Goal: Task Accomplishment & Management: Use online tool/utility

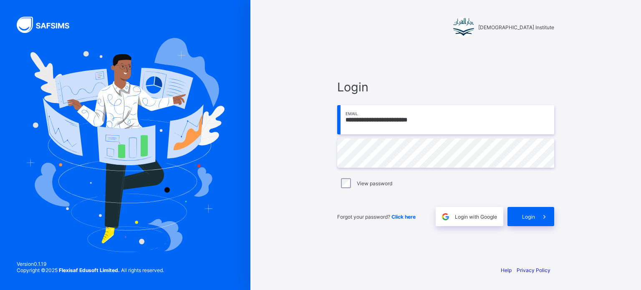
click at [107, 67] on div "**********" at bounding box center [320, 145] width 641 height 290
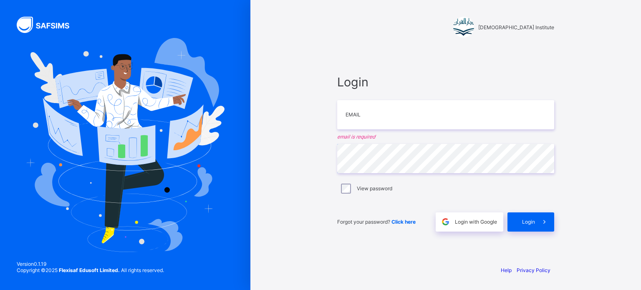
click at [90, 82] on div "Darul Quran Institute Login Email email is required Password View password Forg…" at bounding box center [320, 145] width 641 height 290
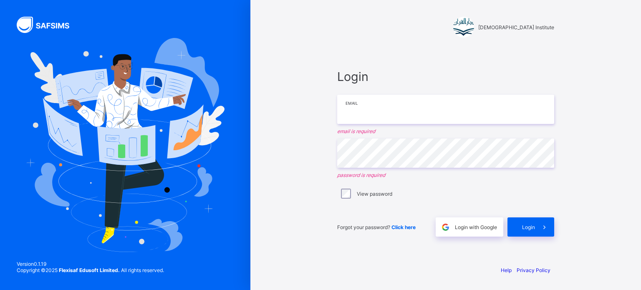
click at [371, 108] on input "email" at bounding box center [445, 109] width 217 height 29
type input "**********"
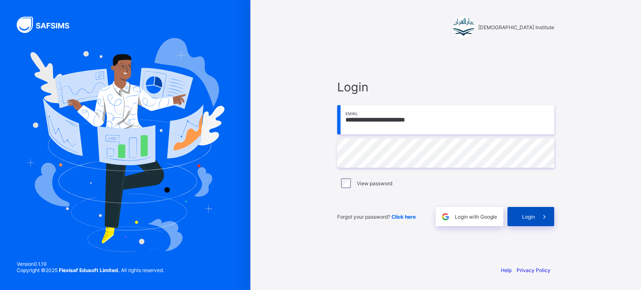
click at [529, 218] on span "Login" at bounding box center [528, 217] width 13 height 6
click at [0, 141] on div "**********" at bounding box center [320, 145] width 641 height 290
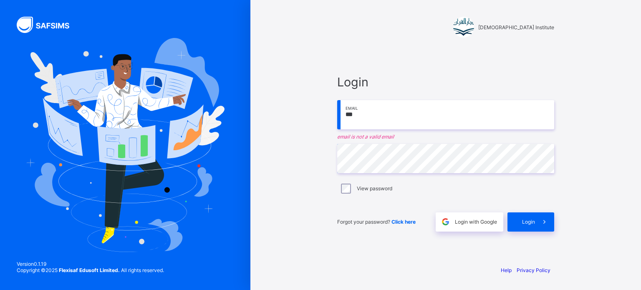
type input "**********"
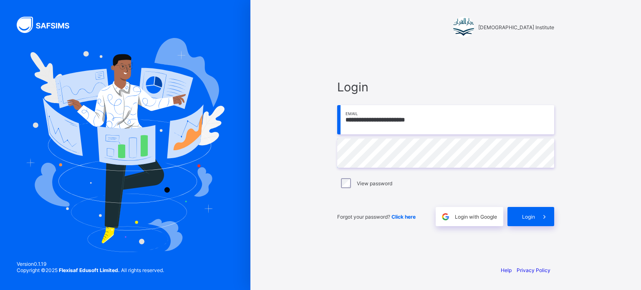
click at [0, 75] on div "**********" at bounding box center [320, 145] width 641 height 290
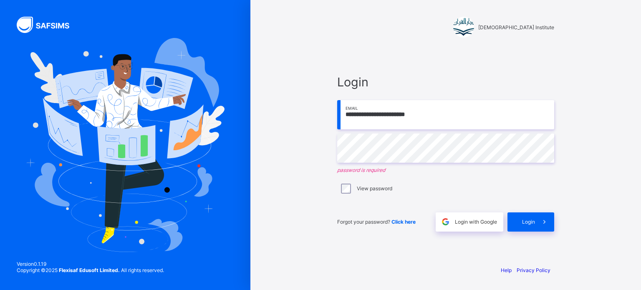
click at [313, 172] on div "**********" at bounding box center [445, 145] width 391 height 290
click at [639, 194] on div "**********" at bounding box center [445, 145] width 391 height 290
click at [629, 178] on div "**********" at bounding box center [445, 145] width 391 height 290
click at [611, 225] on div "**********" at bounding box center [445, 145] width 391 height 290
drag, startPoint x: 611, startPoint y: 225, endPoint x: 632, endPoint y: 175, distance: 53.5
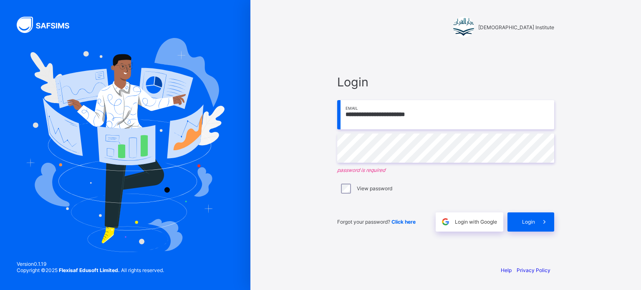
drag, startPoint x: 632, startPoint y: 175, endPoint x: 583, endPoint y: 233, distance: 76.1
click at [583, 233] on div "**********" at bounding box center [445, 145] width 391 height 290
click at [422, 113] on input "**********" at bounding box center [445, 114] width 217 height 29
click at [407, 111] on input "**********" at bounding box center [445, 114] width 217 height 29
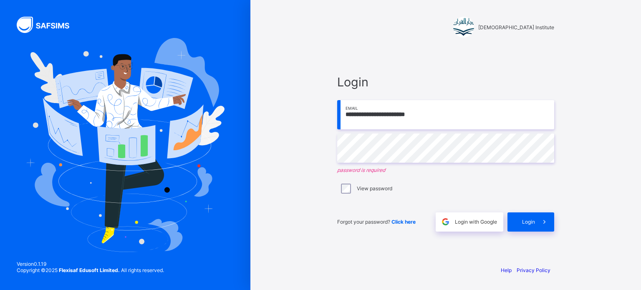
click at [407, 111] on input "**********" at bounding box center [445, 114] width 217 height 29
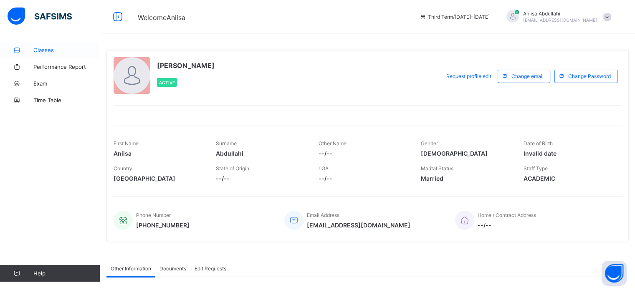
click at [50, 46] on link "Classes" at bounding box center [50, 50] width 100 height 17
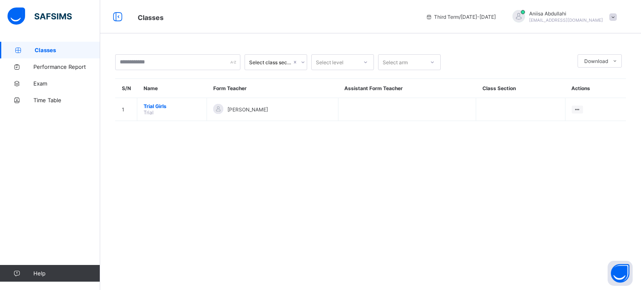
drag, startPoint x: 50, startPoint y: 46, endPoint x: 31, endPoint y: 54, distance: 20.4
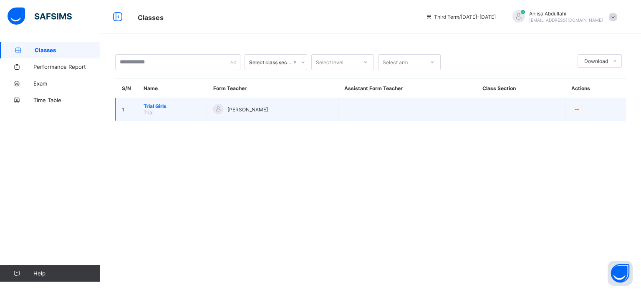
drag, startPoint x: 30, startPoint y: 54, endPoint x: 169, endPoint y: 101, distance: 146.5
click at [169, 101] on td "Trial Girls Trial" at bounding box center [172, 109] width 70 height 23
click at [150, 103] on span "Trial Girls" at bounding box center [172, 106] width 57 height 6
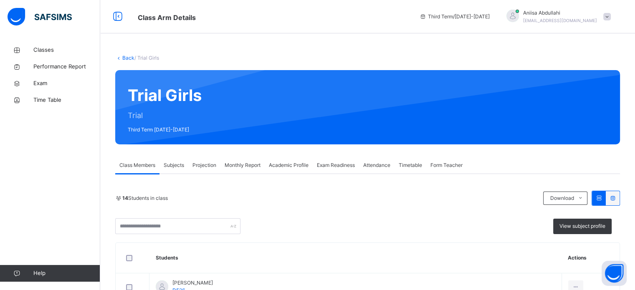
click at [209, 169] on span "Projection" at bounding box center [204, 166] width 24 height 8
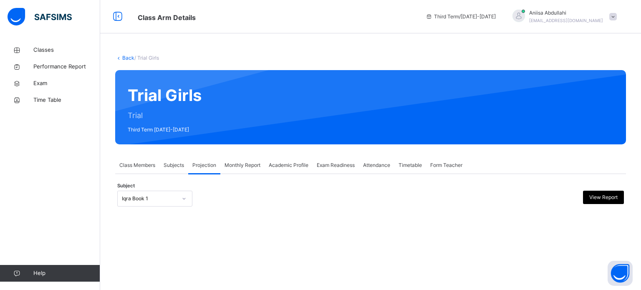
click at [184, 196] on icon at bounding box center [184, 199] width 5 height 8
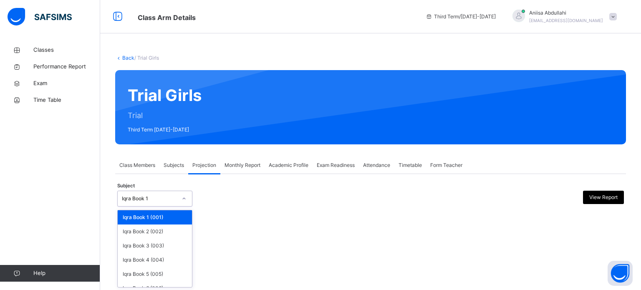
click at [152, 289] on div "Back / Trial Girls Trial Girls Trial Third Term 2024-2025 Class Members Subject…" at bounding box center [370, 145] width 541 height 290
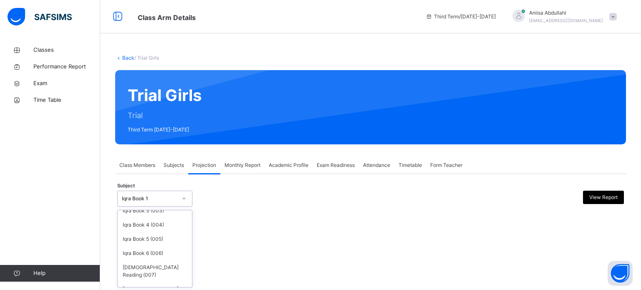
scroll to position [35, 0]
click at [160, 283] on div "[DEMOGRAPHIC_DATA] Memorisation (008)" at bounding box center [155, 293] width 74 height 22
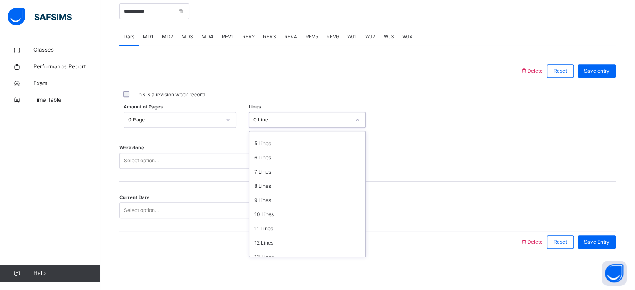
scroll to position [67, 0]
click at [270, 240] on div "12 Lines" at bounding box center [307, 242] width 116 height 14
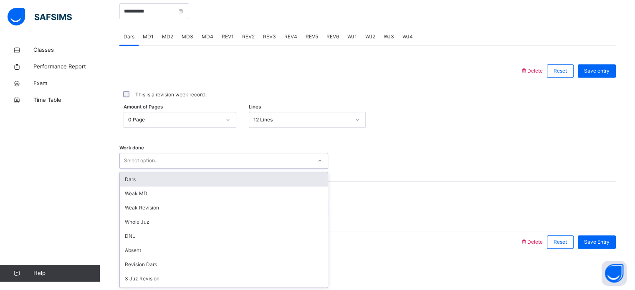
click at [126, 179] on div "Dars" at bounding box center [224, 179] width 208 height 14
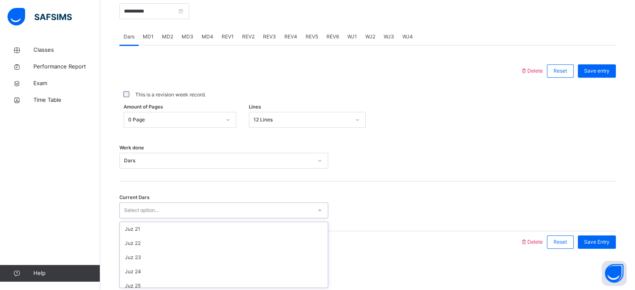
scroll to position [360, 0]
click at [138, 227] on div "Juz 26" at bounding box center [224, 224] width 208 height 14
click at [605, 242] on span "Save Entry" at bounding box center [596, 242] width 25 height 8
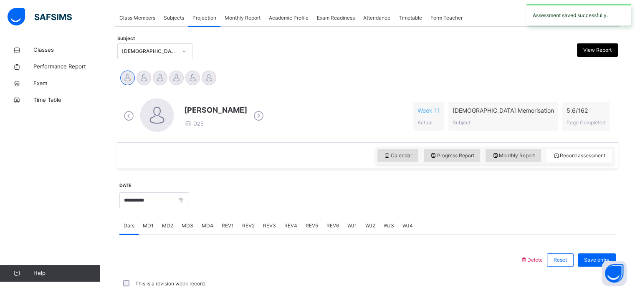
scroll to position [336, 0]
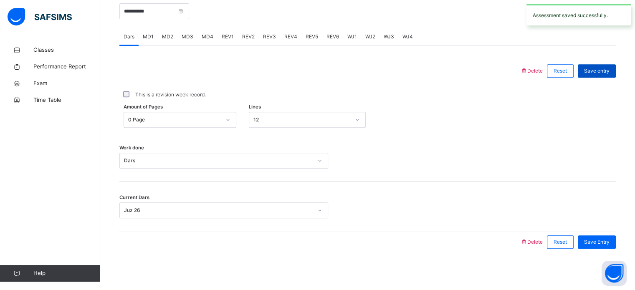
click at [604, 76] on div "Save entry" at bounding box center [597, 70] width 38 height 13
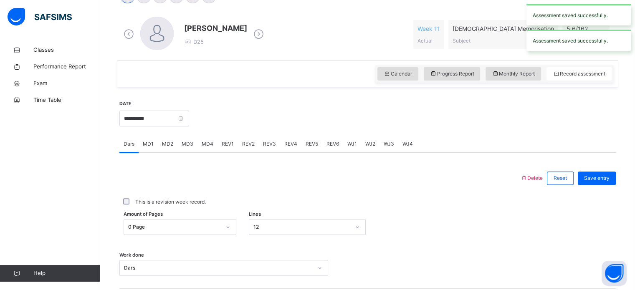
scroll to position [228, 0]
click at [189, 149] on div "MD3" at bounding box center [187, 144] width 20 height 17
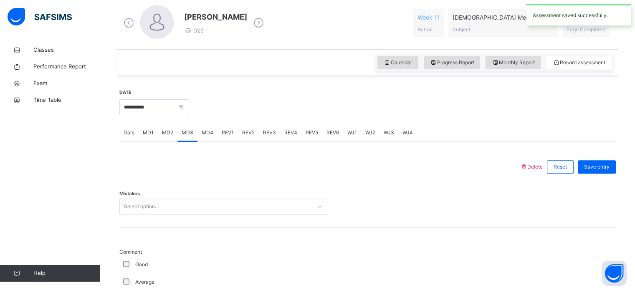
scroll to position [278, 0]
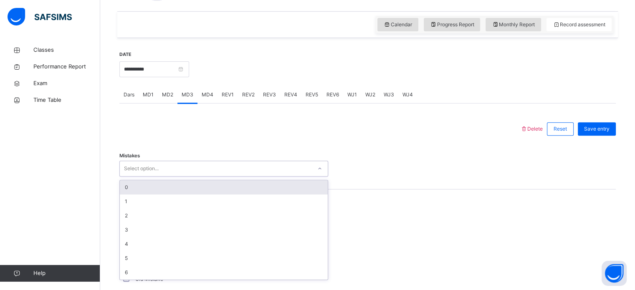
click at [137, 187] on div "0" at bounding box center [224, 187] width 208 height 14
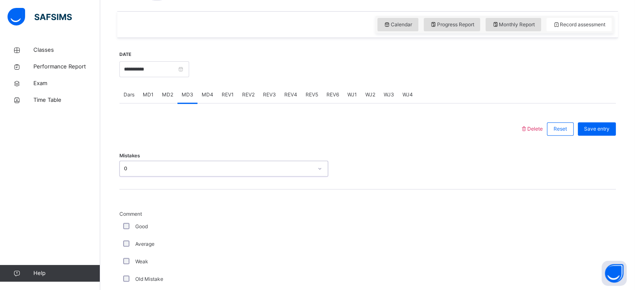
click at [134, 227] on div "Good" at bounding box center [223, 227] width 205 height 8
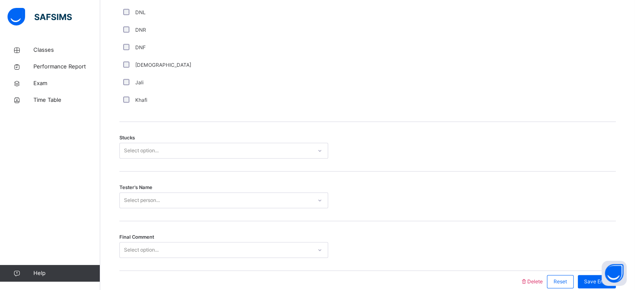
scroll to position [607, 0]
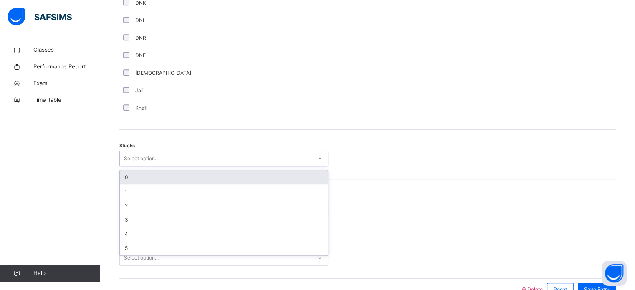
click at [156, 183] on div "0" at bounding box center [224, 177] width 208 height 14
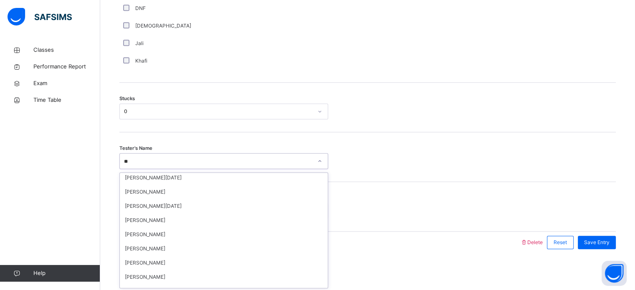
scroll to position [0, 0]
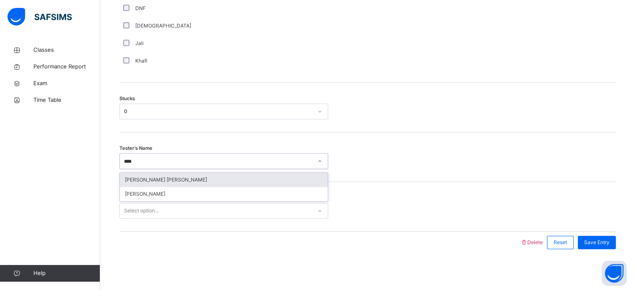
type input "*****"
click at [190, 182] on div "Maryam Abdul Wahab" at bounding box center [224, 180] width 208 height 14
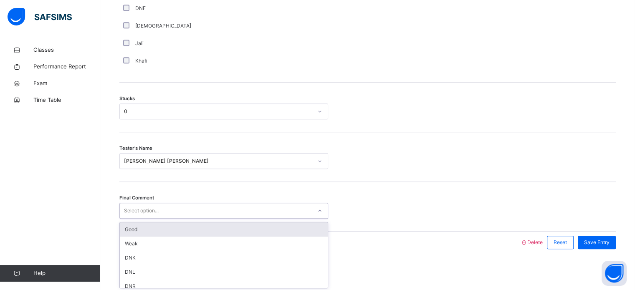
click at [170, 229] on div "Good" at bounding box center [224, 229] width 208 height 14
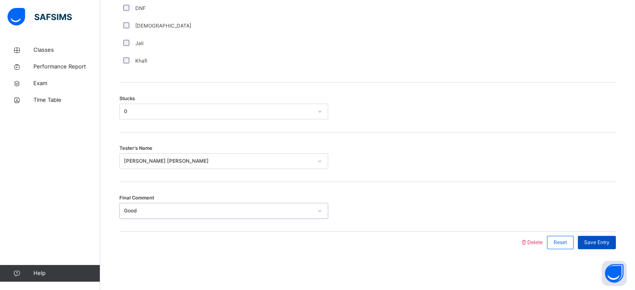
click at [604, 244] on span "Save Entry" at bounding box center [596, 243] width 25 height 8
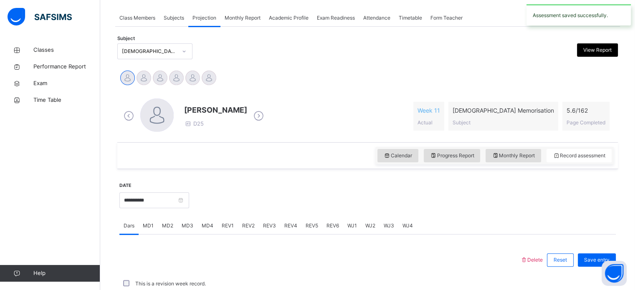
scroll to position [336, 0]
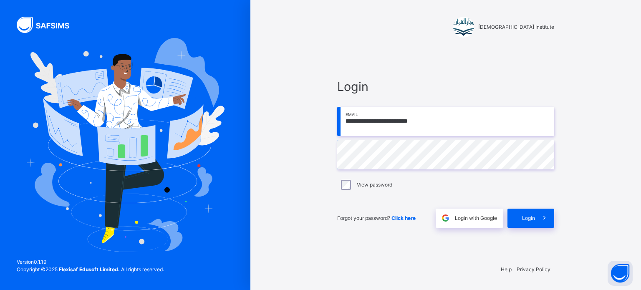
click at [625, 74] on div "**********" at bounding box center [445, 145] width 391 height 290
click at [437, 124] on input "**********" at bounding box center [445, 121] width 217 height 29
click at [424, 122] on input "**********" at bounding box center [445, 121] width 217 height 29
click at [499, 130] on input "**********" at bounding box center [445, 121] width 217 height 29
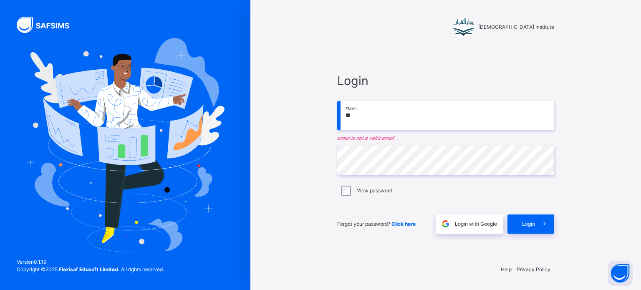
type input "*"
click at [526, 227] on span "Login" at bounding box center [528, 224] width 13 height 8
click at [518, 216] on div "Login" at bounding box center [531, 224] width 47 height 19
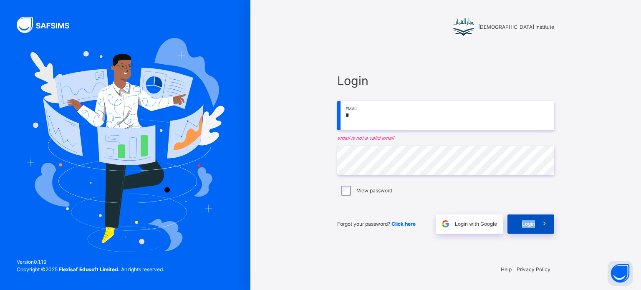
click at [518, 216] on div "Login" at bounding box center [531, 224] width 47 height 19
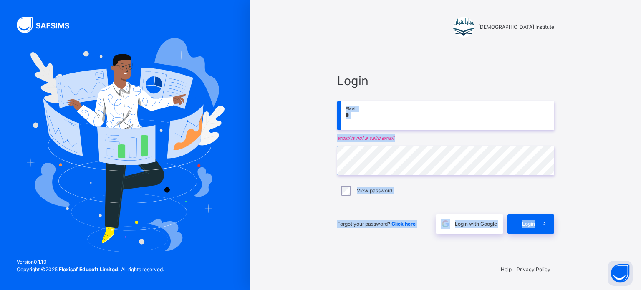
drag, startPoint x: 518, startPoint y: 216, endPoint x: 359, endPoint y: 119, distance: 186.4
click at [359, 119] on div "Login * Email email is not a valid email Password View password Forgot your pas…" at bounding box center [445, 153] width 217 height 162
click at [89, 168] on img at bounding box center [125, 145] width 199 height 214
click at [302, 167] on div "Darul Quran Institute Login * Email email is not a valid email Password View pa…" at bounding box center [445, 145] width 391 height 290
click at [304, 168] on div "Darul Quran Institute Login * Email email is not a valid email Password View pa…" at bounding box center [445, 145] width 391 height 290
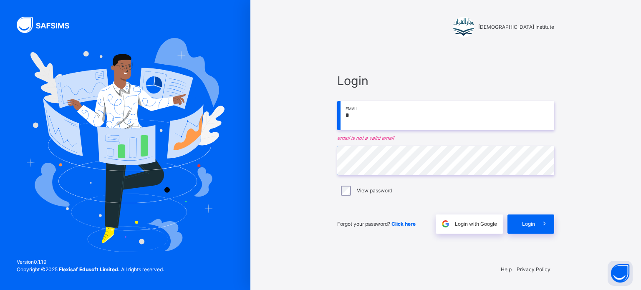
click at [320, 156] on div "Darul Quran Institute Login * Email email is not a valid email Password View pa…" at bounding box center [445, 145] width 391 height 290
click at [391, 118] on input "*" at bounding box center [445, 115] width 217 height 29
type input "*"
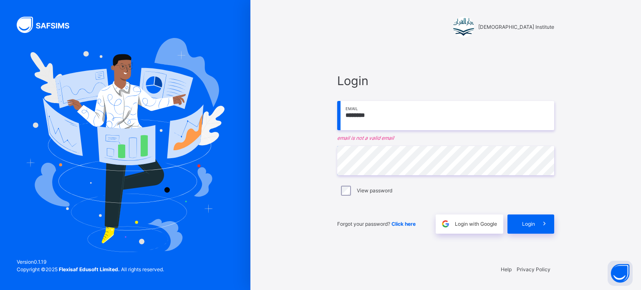
type input "********"
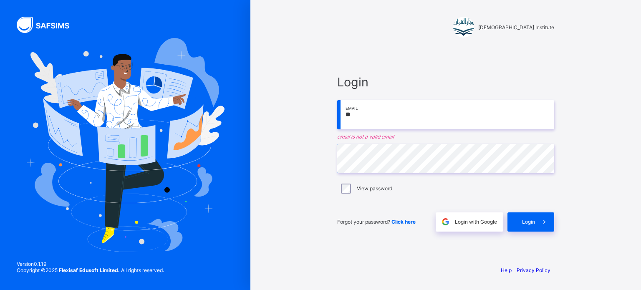
type input "*"
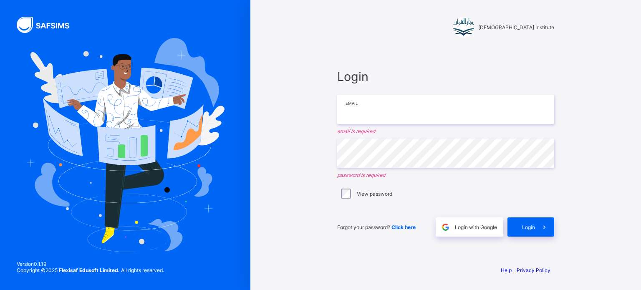
click at [362, 120] on input "email" at bounding box center [445, 109] width 217 height 29
type input "*"
type input "**********"
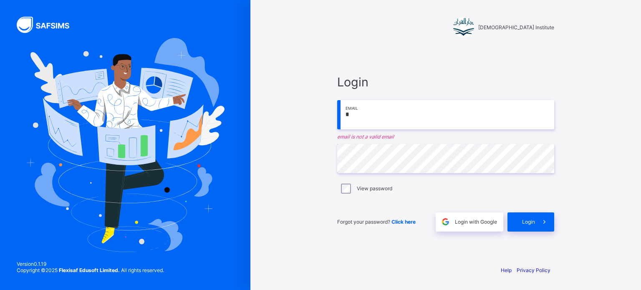
click at [112, 96] on div "Darul Quran Institute Login * Email email is not a valid email Password View pa…" at bounding box center [320, 145] width 641 height 290
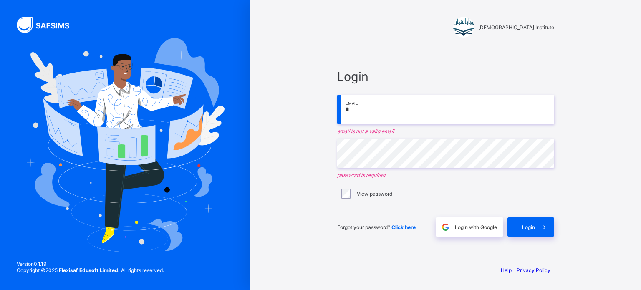
click at [353, 106] on input "*" at bounding box center [445, 109] width 217 height 29
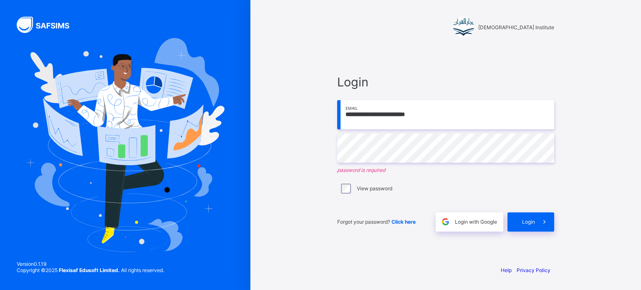
type input "**********"
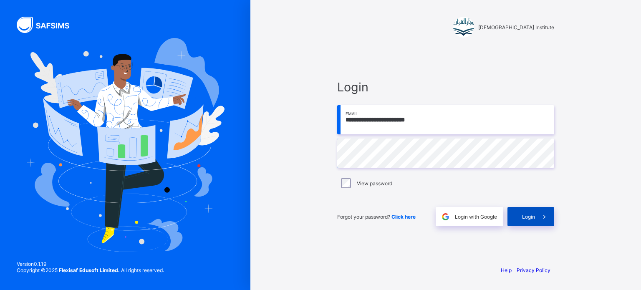
click at [539, 212] on span at bounding box center [544, 216] width 19 height 19
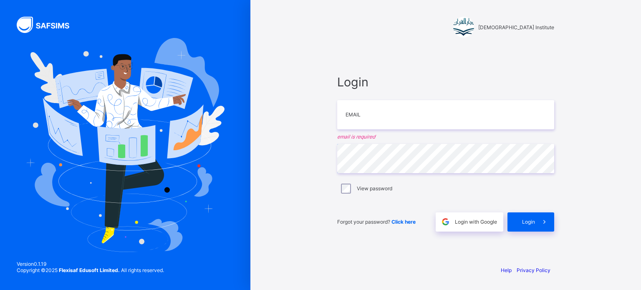
click at [5, 149] on div "Darul Quran Institute Login Email email is required Password View password Forg…" at bounding box center [320, 145] width 641 height 290
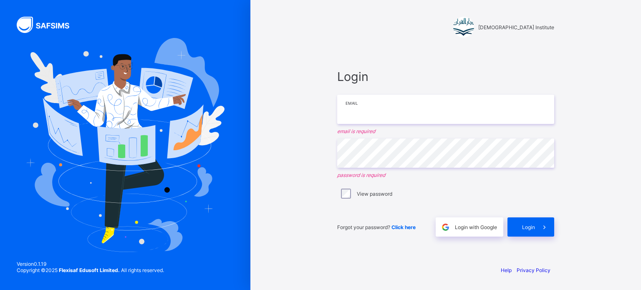
click at [500, 104] on input "email" at bounding box center [445, 109] width 217 height 29
type input "**********"
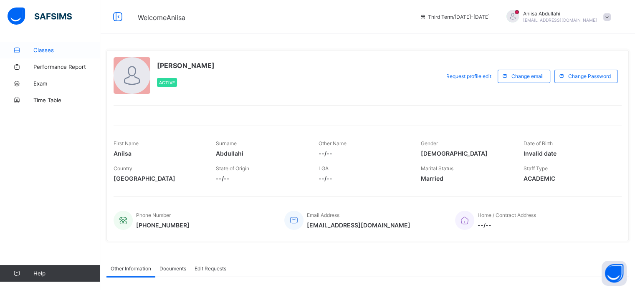
click at [35, 48] on span "Classes" at bounding box center [66, 50] width 67 height 7
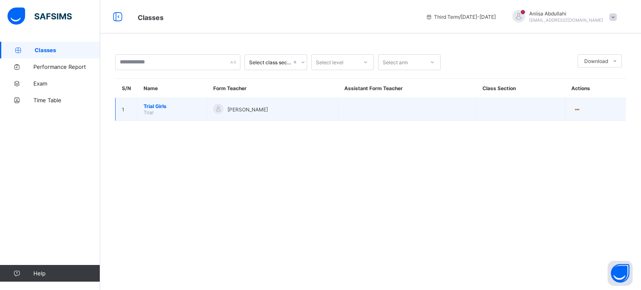
click at [149, 106] on span "Trial Girls" at bounding box center [172, 106] width 57 height 6
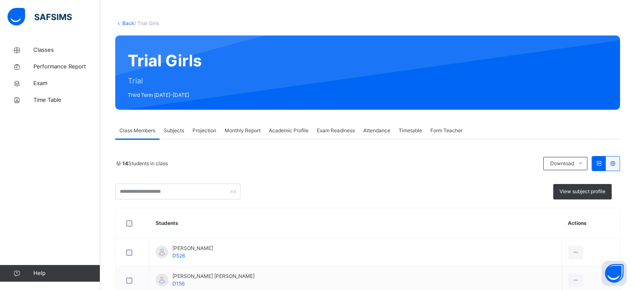
scroll to position [22, 0]
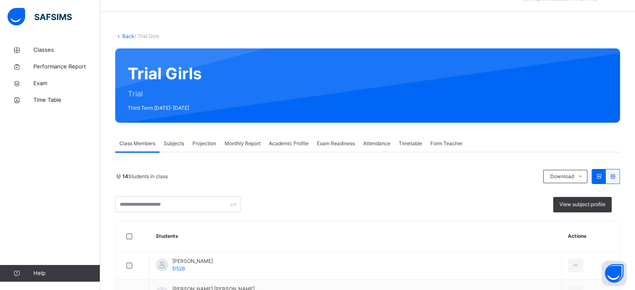
click at [169, 141] on span "Subjects" at bounding box center [174, 144] width 20 height 8
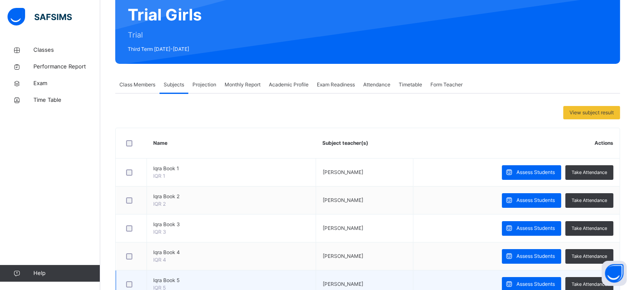
scroll to position [38, 0]
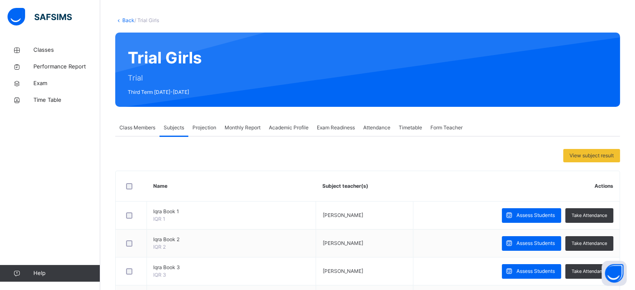
click at [206, 130] on span "Projection" at bounding box center [204, 128] width 24 height 8
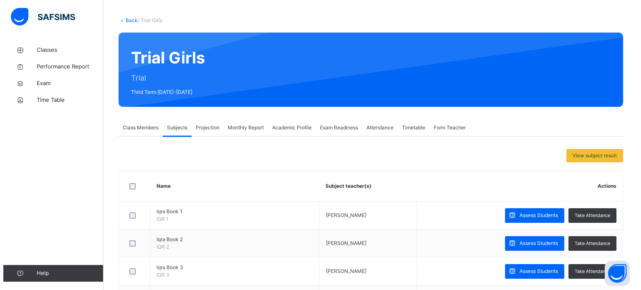
scroll to position [0, 0]
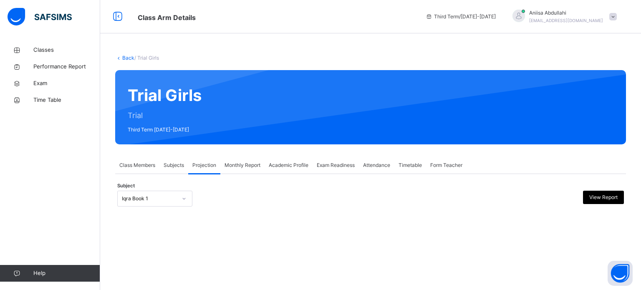
click at [409, 191] on div at bounding box center [435, 199] width 124 height 16
click at [150, 205] on div "Iqra Book 1" at bounding box center [154, 199] width 75 height 16
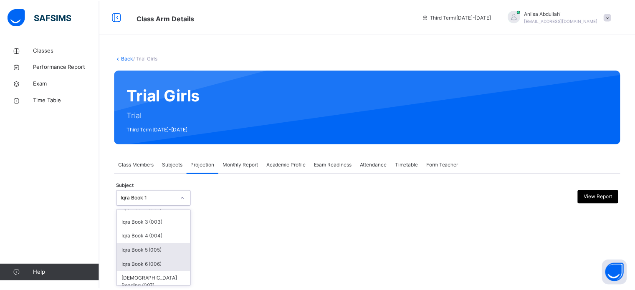
scroll to position [23, 0]
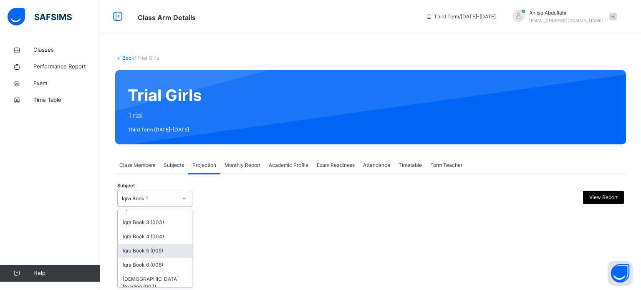
click at [174, 247] on div "Iqra Book 5 (005)" at bounding box center [155, 251] width 74 height 14
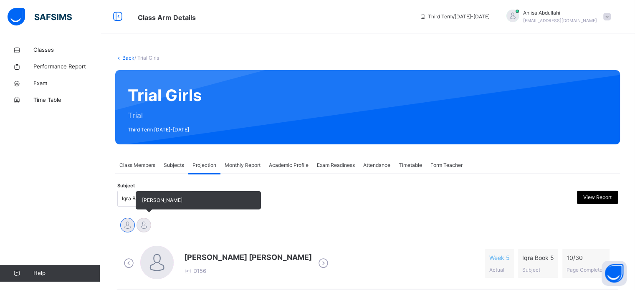
click at [148, 225] on div at bounding box center [143, 225] width 15 height 15
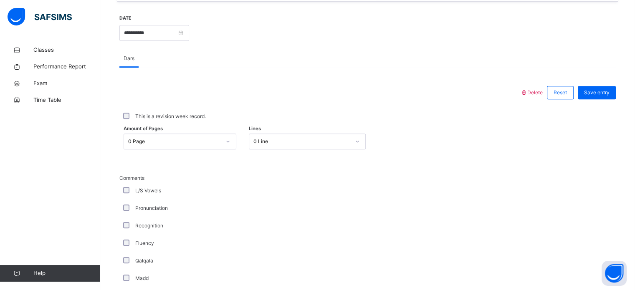
scroll to position [315, 0]
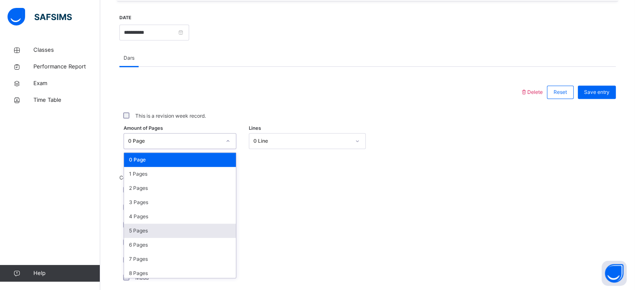
click at [124, 233] on div "5 Pages" at bounding box center [180, 231] width 112 height 14
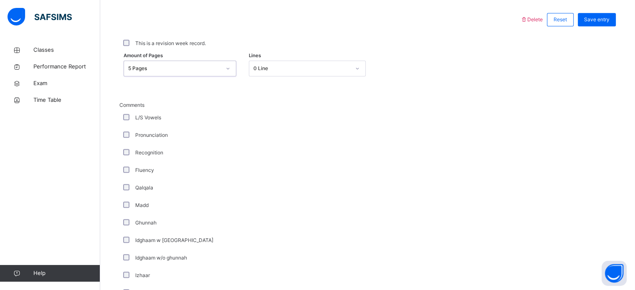
scroll to position [386, 0]
click at [3, 222] on div "Classes Performance Report Exam Time Table Help" at bounding box center [50, 161] width 100 height 257
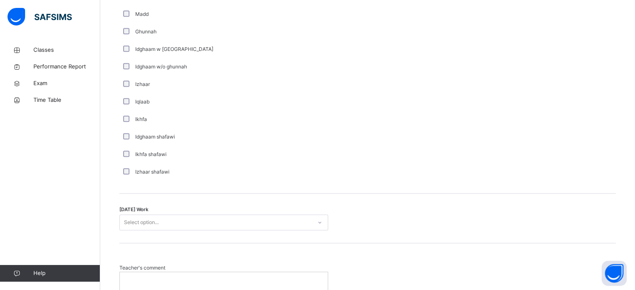
scroll to position [651, 0]
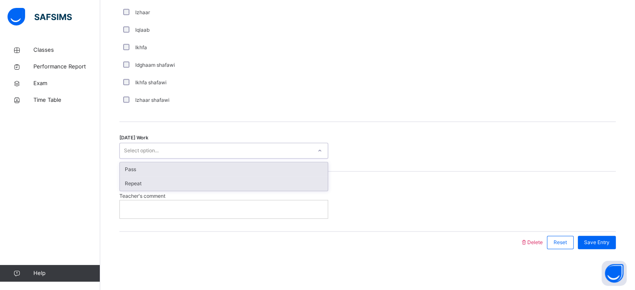
click at [129, 184] on div "Repeat" at bounding box center [224, 184] width 208 height 14
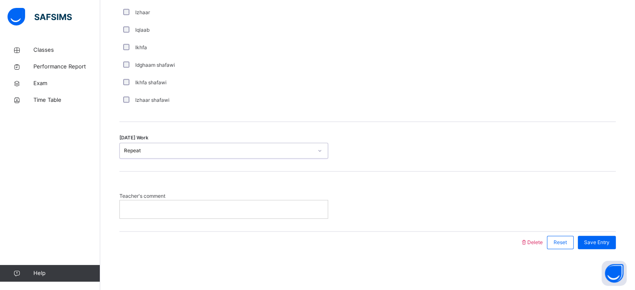
click at [124, 150] on div "Repeat" at bounding box center [218, 151] width 189 height 8
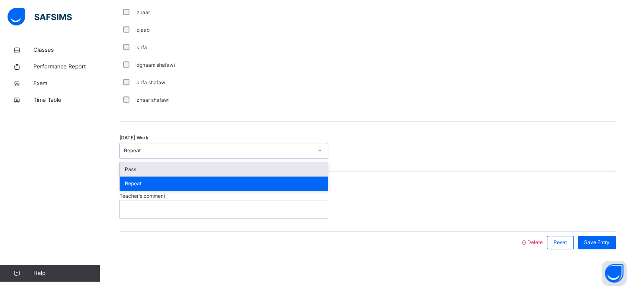
click at [125, 169] on div "Pass" at bounding box center [224, 169] width 208 height 14
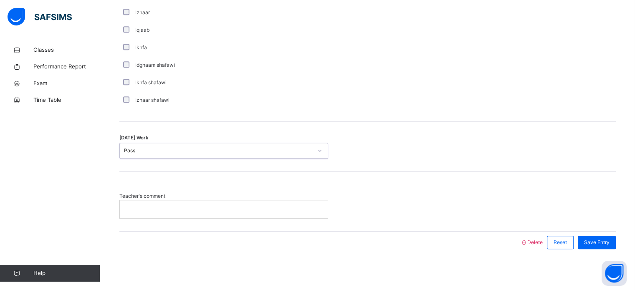
click at [133, 207] on p at bounding box center [223, 209] width 195 height 8
click at [590, 234] on div "Save Entry" at bounding box center [594, 243] width 42 height 22
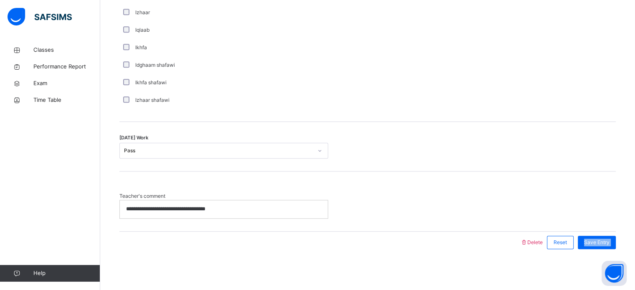
click at [590, 234] on div "Save Entry" at bounding box center [594, 243] width 42 height 22
click at [602, 239] on span "Save Entry" at bounding box center [596, 243] width 25 height 8
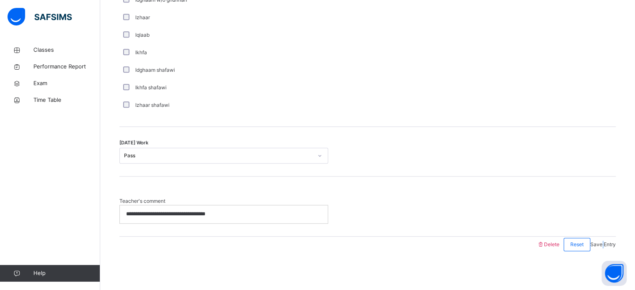
click at [602, 241] on span "Save Entry" at bounding box center [602, 244] width 25 height 6
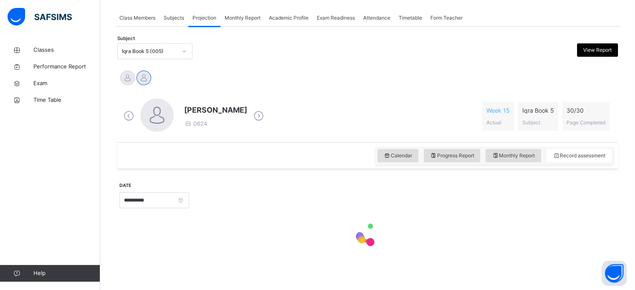
click at [602, 238] on div at bounding box center [367, 234] width 496 height 35
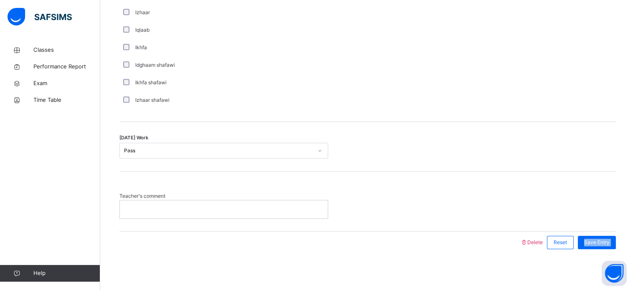
click at [602, 239] on span "Save Entry" at bounding box center [596, 243] width 25 height 8
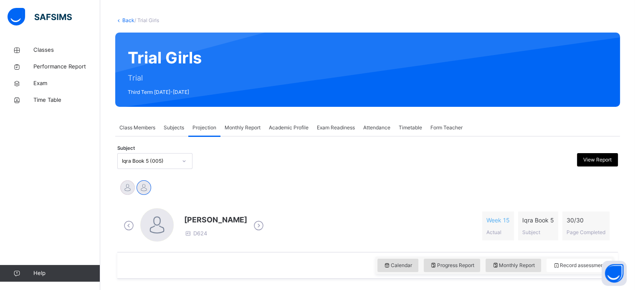
scroll to position [37, 0]
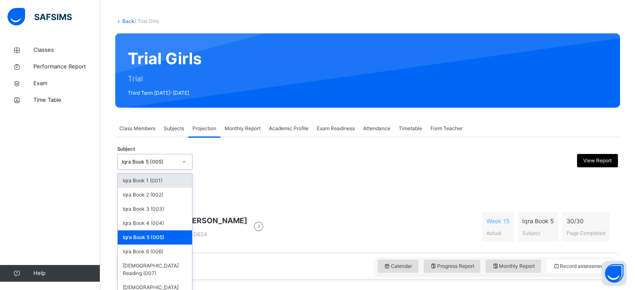
click at [152, 164] on div "Iqra Book 5 (005)" at bounding box center [149, 162] width 55 height 8
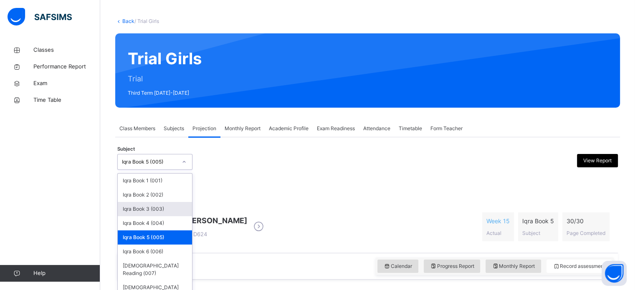
click at [155, 208] on div "Iqra Book 3 (003)" at bounding box center [155, 209] width 74 height 14
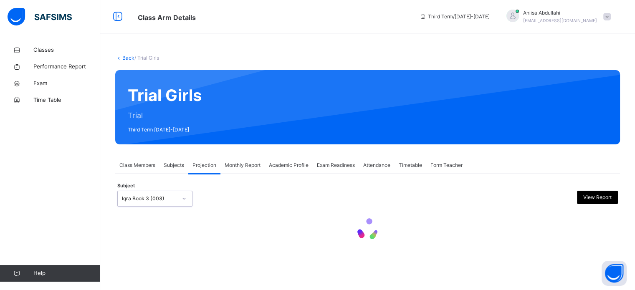
scroll to position [0, 0]
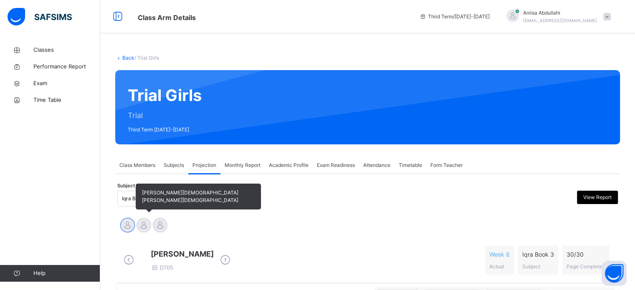
click at [147, 224] on div at bounding box center [143, 225] width 15 height 15
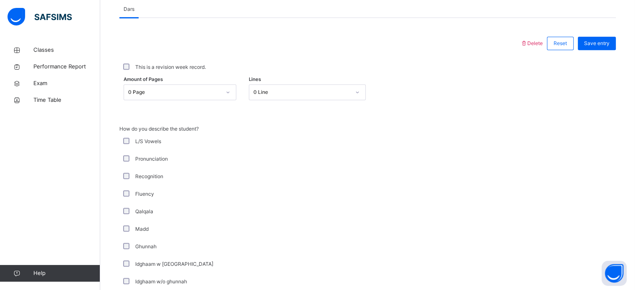
scroll to position [360, 0]
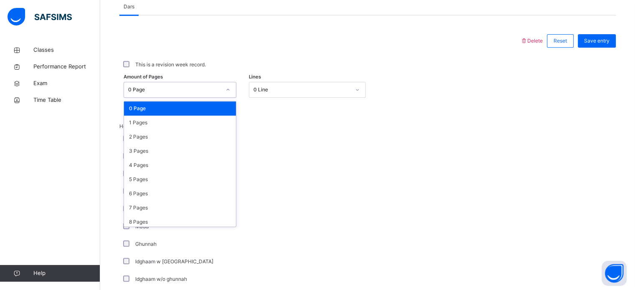
click at [163, 93] on div "0 Page" at bounding box center [174, 90] width 93 height 8
click at [134, 184] on div "5 Pages" at bounding box center [180, 179] width 112 height 14
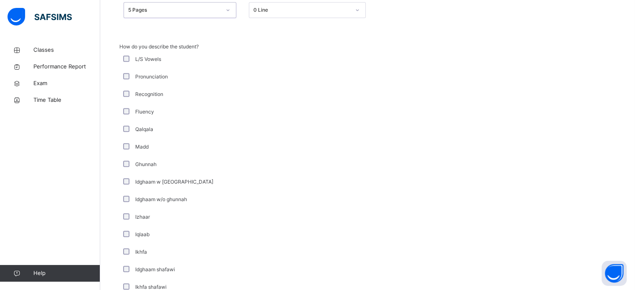
scroll to position [441, 0]
click at [128, 61] on div "L/S Vowels" at bounding box center [223, 58] width 205 height 8
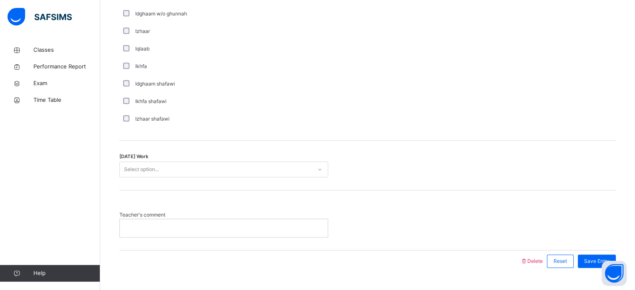
scroll to position [651, 0]
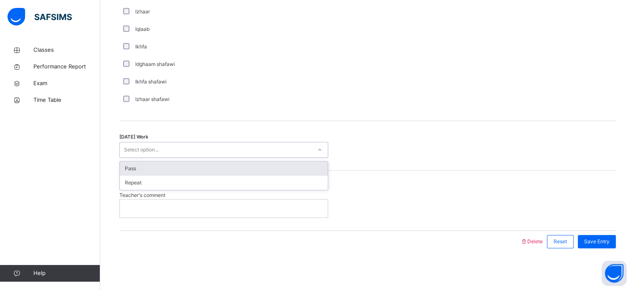
click at [131, 144] on div "Select option..." at bounding box center [141, 150] width 35 height 16
click at [129, 172] on div "Pass" at bounding box center [224, 169] width 208 height 14
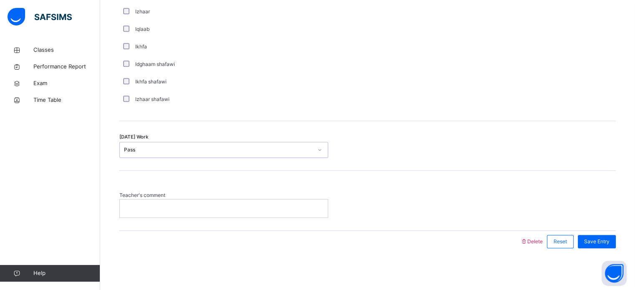
click at [134, 215] on div at bounding box center [224, 209] width 208 height 18
click at [601, 244] on span "Save Entry" at bounding box center [596, 242] width 25 height 8
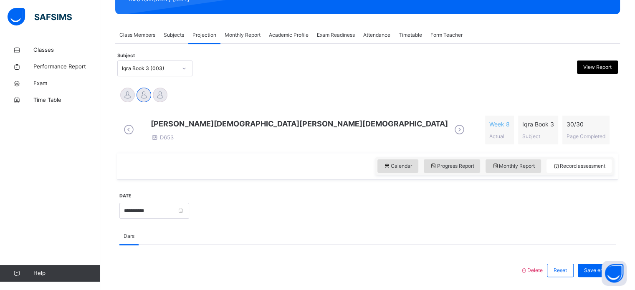
scroll to position [0, 0]
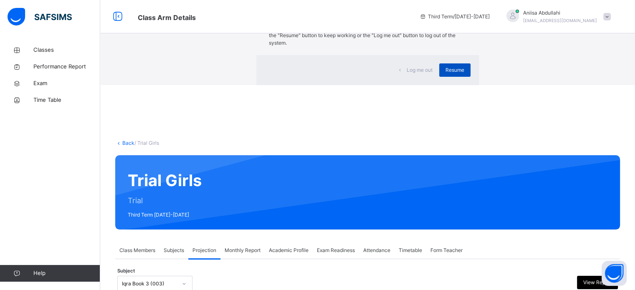
click at [445, 74] on span "Resume" at bounding box center [454, 70] width 19 height 8
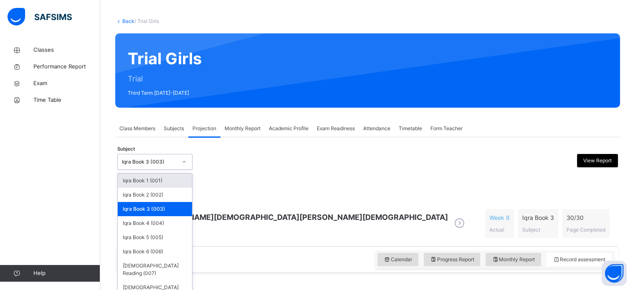
click at [181, 170] on div "option Iqra Book 3 (003), selected. option Iqra Book 1 (001) focused, 1 of 8. 8…" at bounding box center [154, 162] width 75 height 16
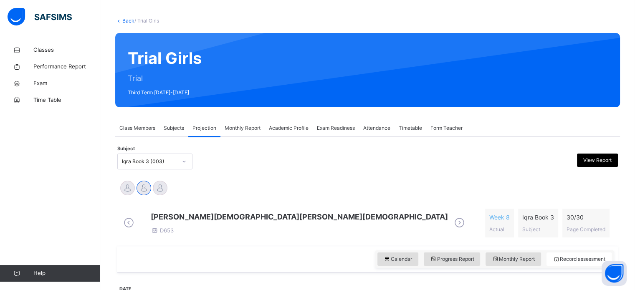
click at [165, 154] on div "Iqra Book 3 (003)" at bounding box center [154, 162] width 75 height 16
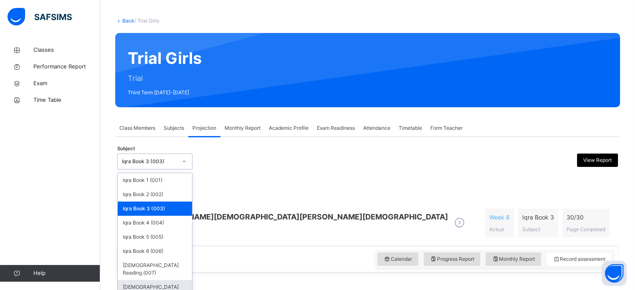
click at [165, 154] on div "Iqra Book 3 (003)" at bounding box center [154, 162] width 75 height 16
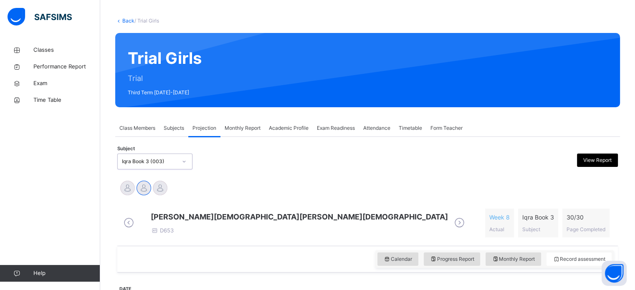
click at [165, 154] on div "Iqra Book 3 (003)" at bounding box center [154, 162] width 75 height 16
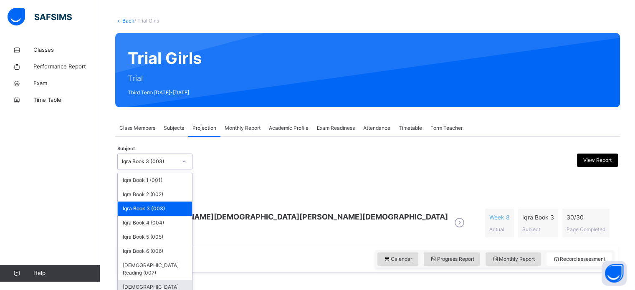
click at [154, 280] on div "Quran Memorisation (008)" at bounding box center [155, 291] width 74 height 22
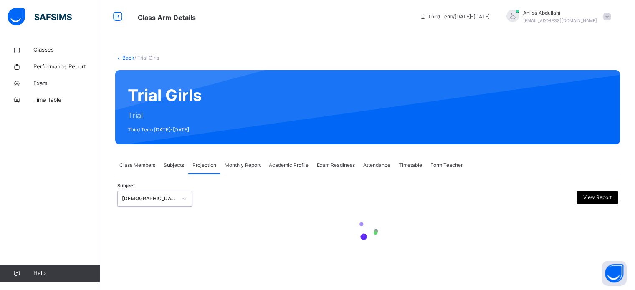
scroll to position [0, 0]
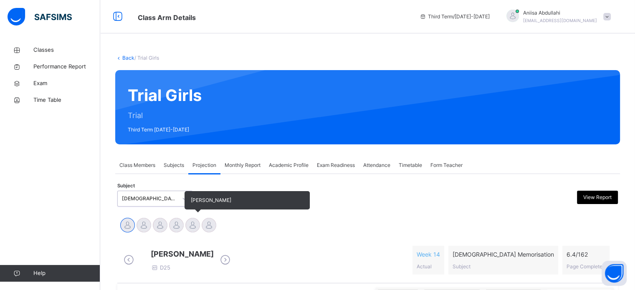
click at [195, 222] on div at bounding box center [192, 225] width 15 height 15
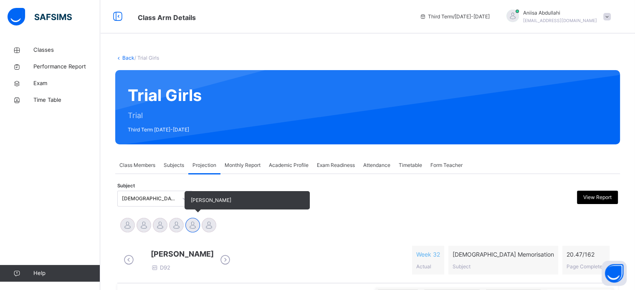
click at [195, 222] on div at bounding box center [192, 225] width 15 height 15
click at [188, 226] on div at bounding box center [192, 225] width 15 height 15
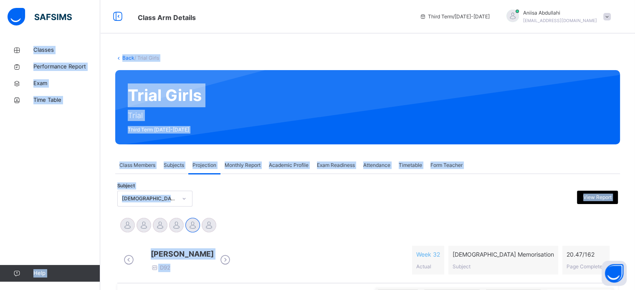
drag, startPoint x: 0, startPoint y: 40, endPoint x: 378, endPoint y: 286, distance: 450.7
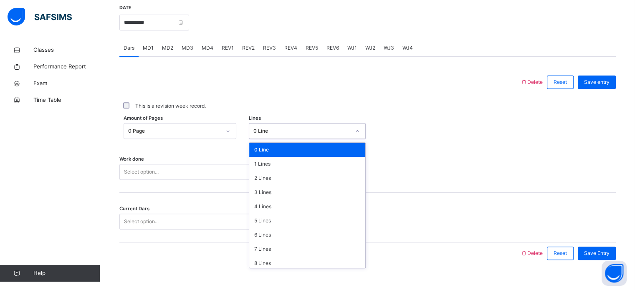
scroll to position [319, 0]
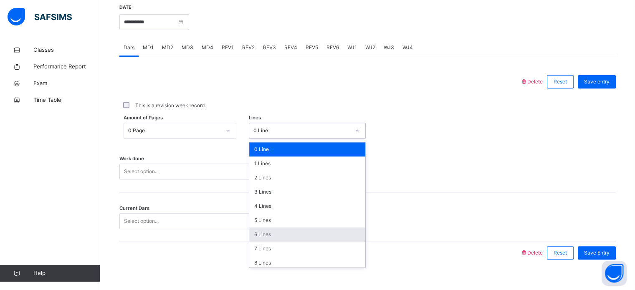
click at [270, 242] on div "6 Lines" at bounding box center [307, 234] width 116 height 14
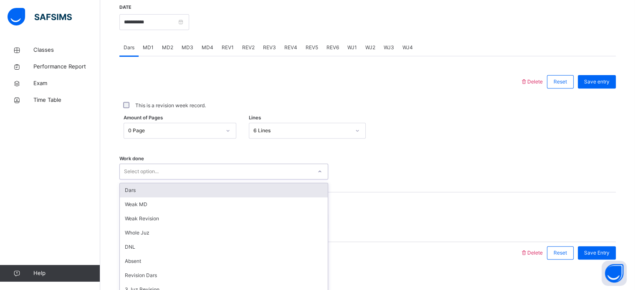
scroll to position [336, 0]
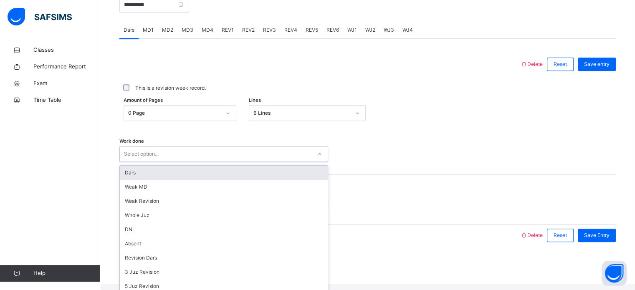
click at [284, 180] on div "Dars" at bounding box center [224, 173] width 208 height 14
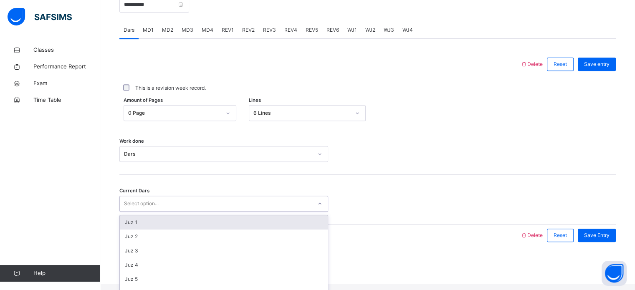
scroll to position [360, 0]
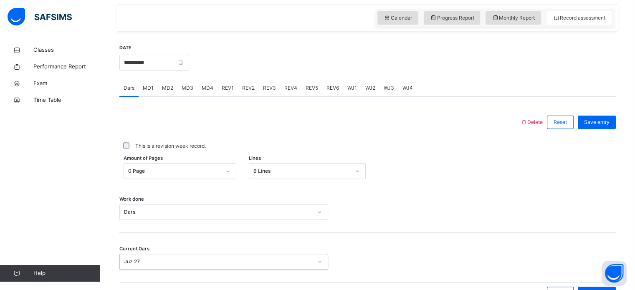
scroll to position [275, 0]
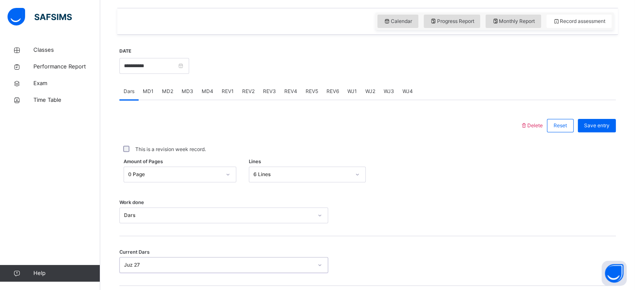
click at [210, 94] on span "MD4" at bounding box center [208, 92] width 12 height 8
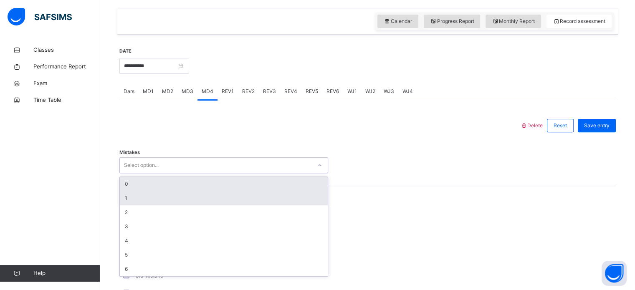
click at [224, 197] on div "1" at bounding box center [224, 198] width 208 height 14
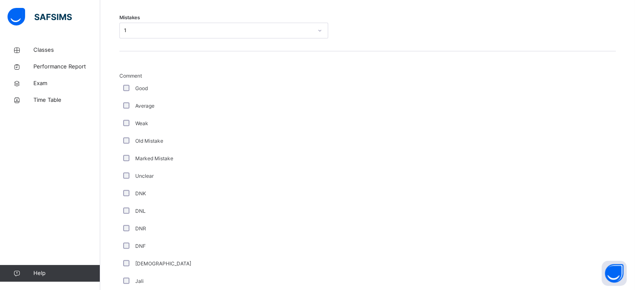
scroll to position [371, 0]
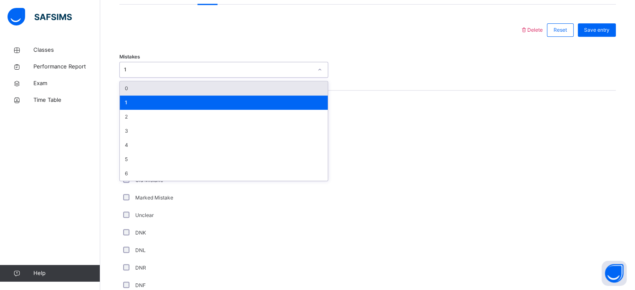
click at [172, 94] on div "0" at bounding box center [224, 88] width 208 height 14
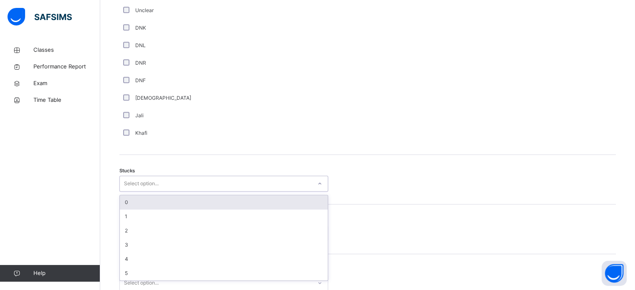
scroll to position [576, 0]
click at [152, 209] on div "0" at bounding box center [224, 202] width 208 height 14
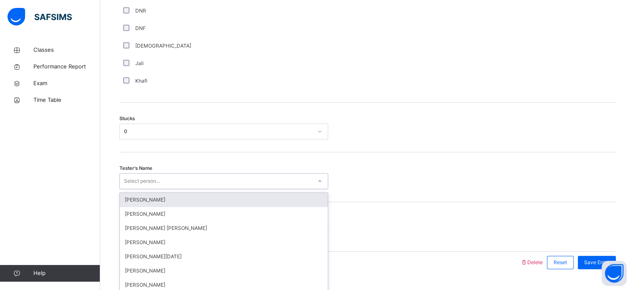
scroll to position [654, 0]
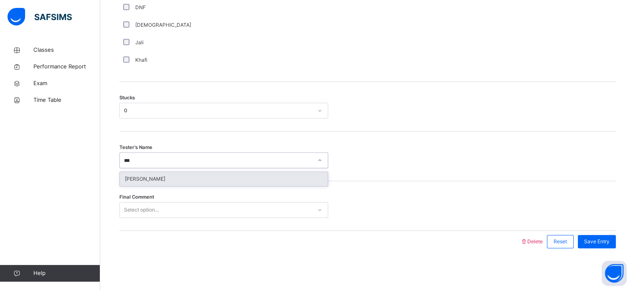
type input "****"
click at [241, 181] on div "Alia Faren" at bounding box center [224, 179] width 208 height 14
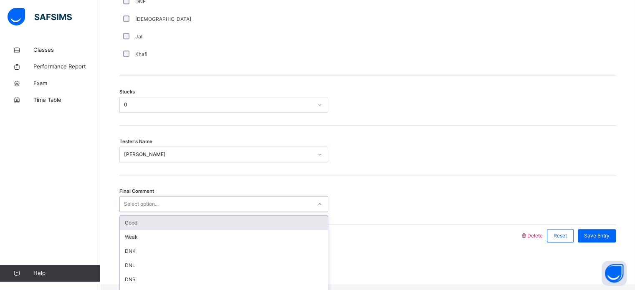
click at [209, 230] on div "Good" at bounding box center [224, 223] width 208 height 14
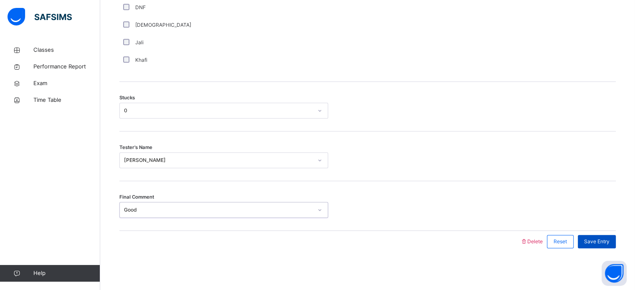
click at [601, 246] on div "Save Entry" at bounding box center [597, 241] width 38 height 13
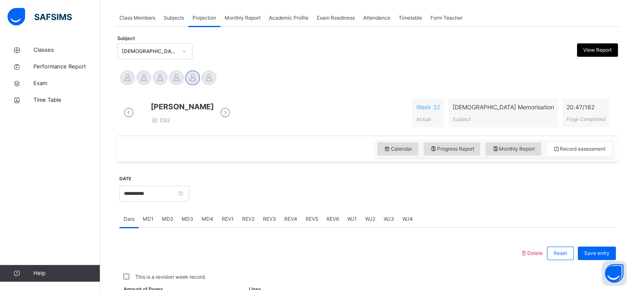
scroll to position [336, 0]
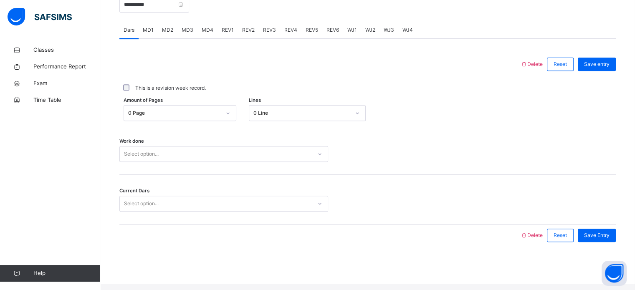
click at [229, 38] on div "REV1" at bounding box center [227, 30] width 20 height 17
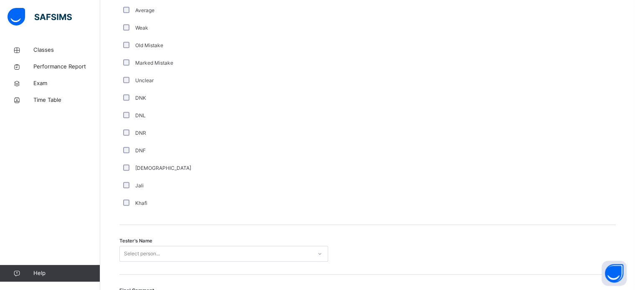
scroll to position [754, 0]
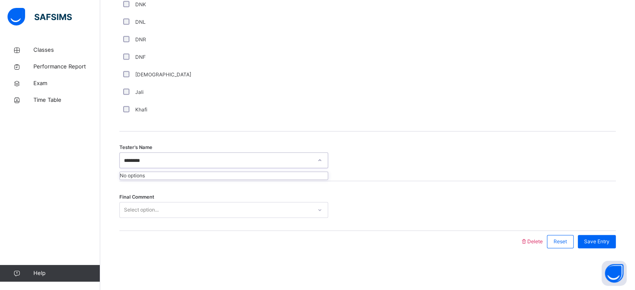
type input "******"
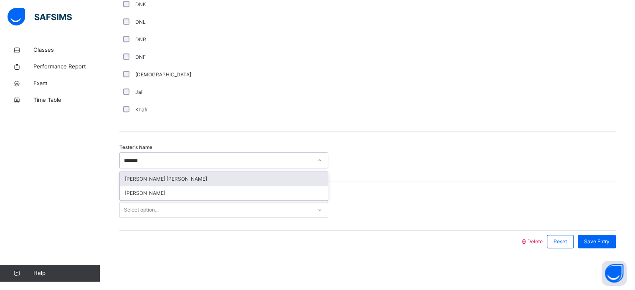
click at [252, 178] on div "Maryam Abdul Wahab" at bounding box center [224, 179] width 208 height 14
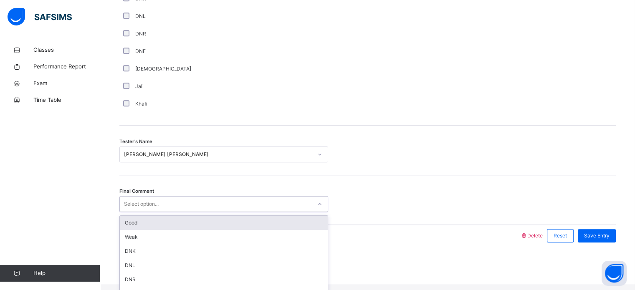
click at [229, 230] on div "Good" at bounding box center [224, 223] width 208 height 14
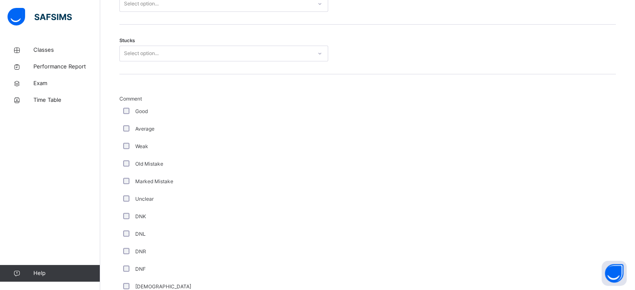
scroll to position [537, 0]
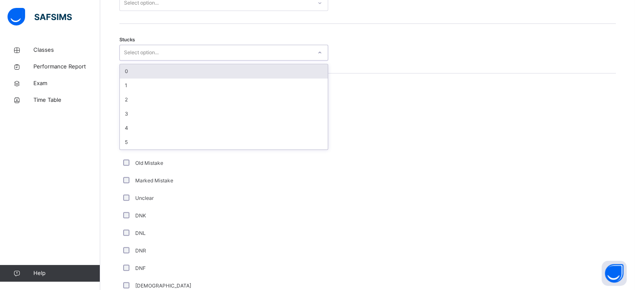
click at [215, 78] on div "0" at bounding box center [224, 71] width 208 height 14
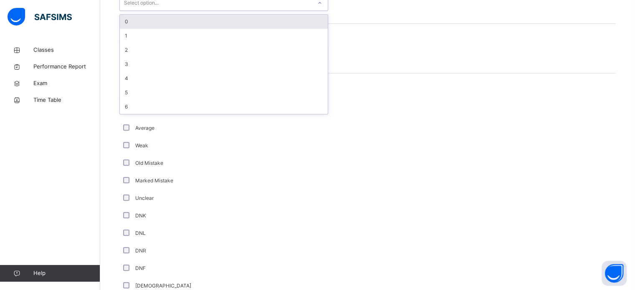
click at [151, 25] on div "0" at bounding box center [224, 22] width 208 height 14
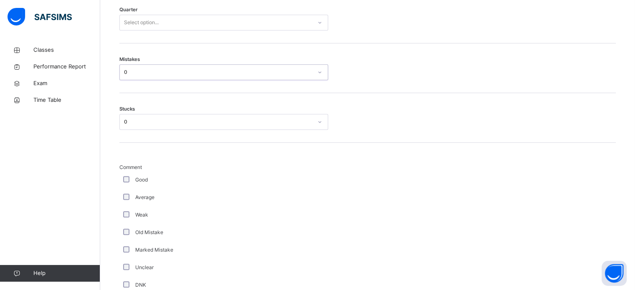
scroll to position [467, 0]
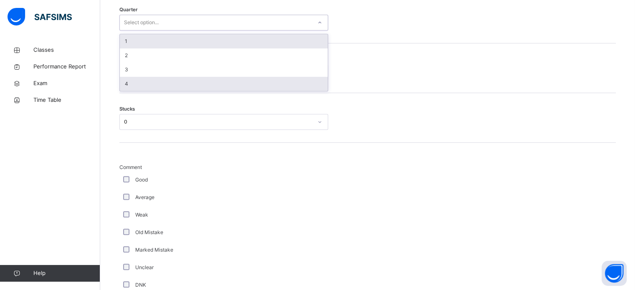
click at [160, 91] on div "4" at bounding box center [224, 84] width 208 height 14
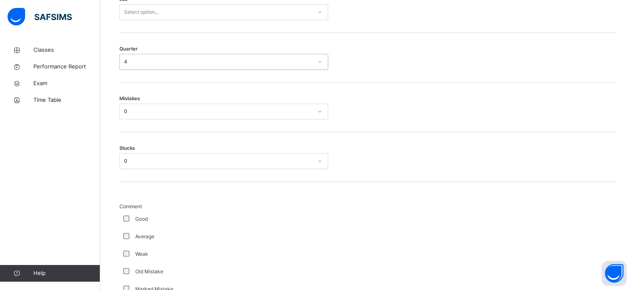
scroll to position [426, 0]
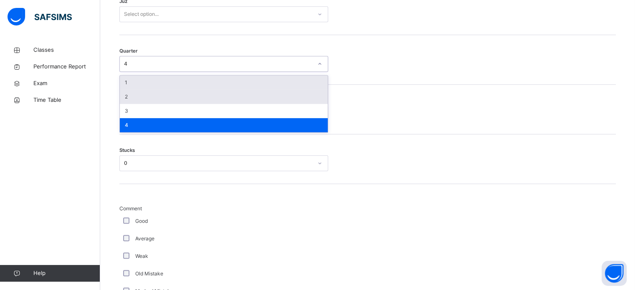
click at [149, 96] on div "2" at bounding box center [224, 97] width 208 height 14
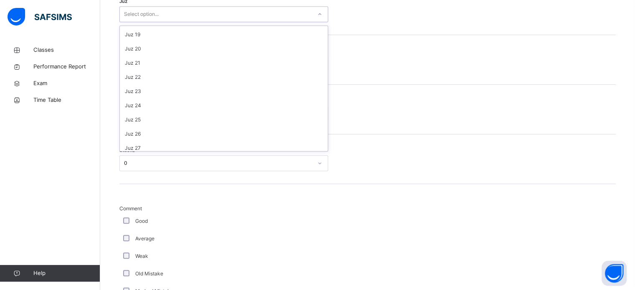
scroll to position [301, 0]
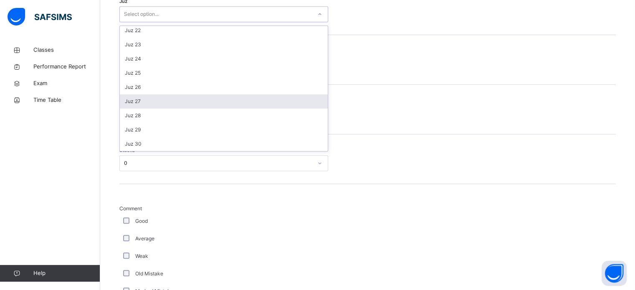
click at [132, 107] on div "Juz 27" at bounding box center [224, 101] width 208 height 14
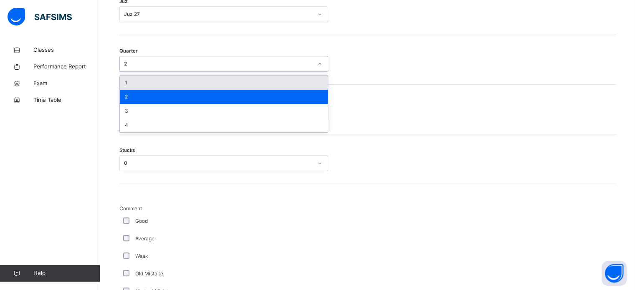
click at [131, 86] on div "1" at bounding box center [224, 83] width 208 height 14
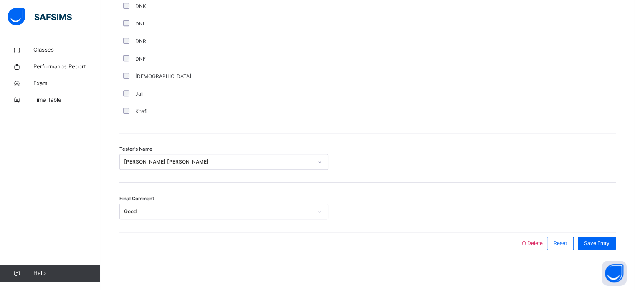
scroll to position [754, 0]
click at [609, 244] on span "Save Entry" at bounding box center [596, 242] width 25 height 8
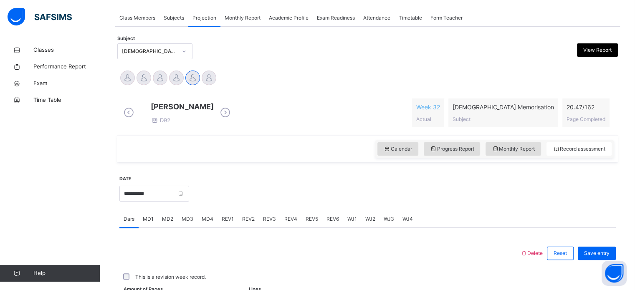
scroll to position [336, 0]
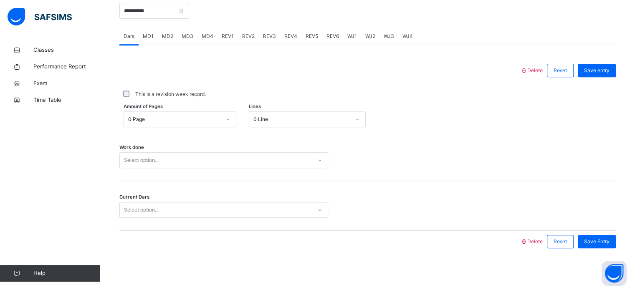
click at [536, 86] on div "This is a revision week record." at bounding box center [367, 95] width 496 height 18
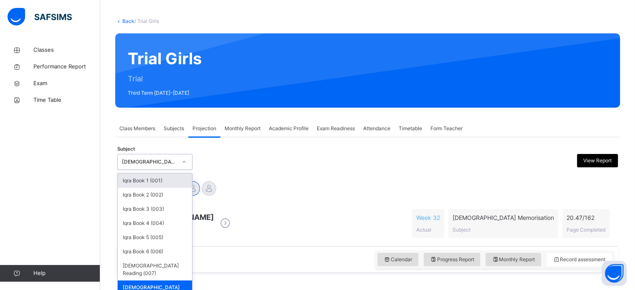
scroll to position [37, 0]
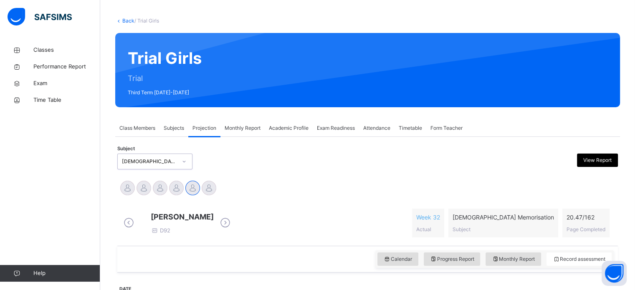
click at [7, 280] on link "Help" at bounding box center [50, 273] width 100 height 17
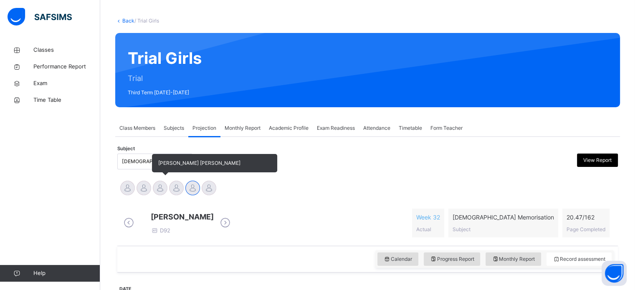
click at [156, 181] on div at bounding box center [160, 188] width 15 height 15
click at [156, 181] on div "Maryam Abdul Wahab" at bounding box center [160, 189] width 16 height 18
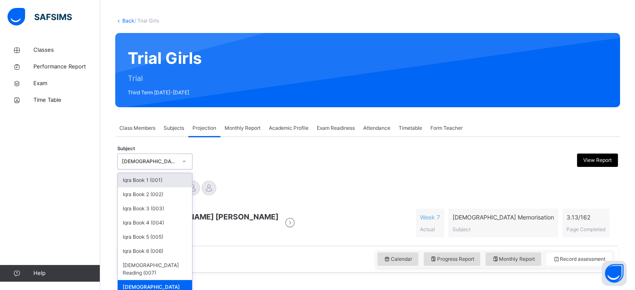
click at [184, 161] on icon at bounding box center [184, 161] width 5 height 8
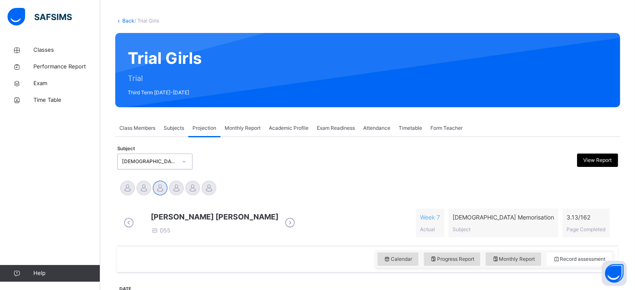
click at [184, 161] on icon at bounding box center [184, 161] width 5 height 8
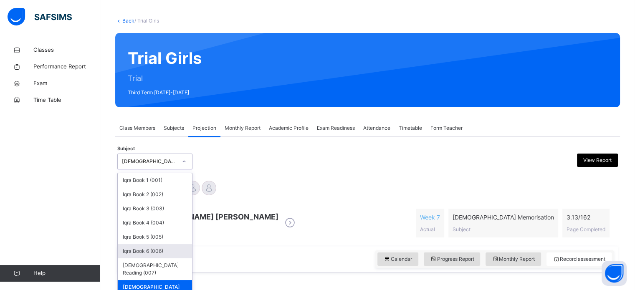
click at [161, 252] on div "Iqra Book 6 (006)" at bounding box center [155, 251] width 74 height 14
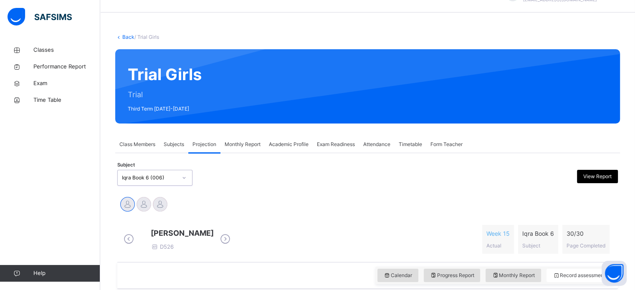
scroll to position [0, 0]
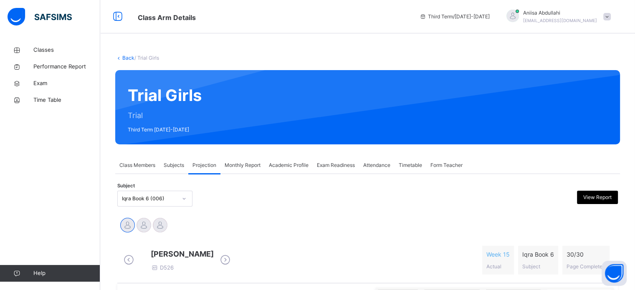
click at [232, 262] on icon at bounding box center [225, 260] width 15 height 13
click at [129, 262] on icon at bounding box center [128, 260] width 15 height 13
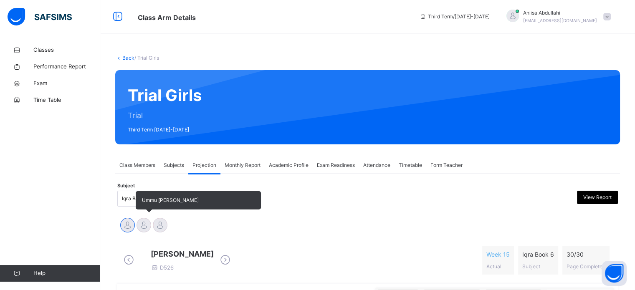
click at [146, 228] on div at bounding box center [143, 225] width 15 height 15
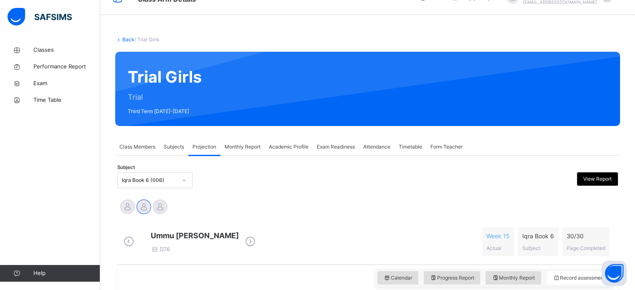
scroll to position [18, 0]
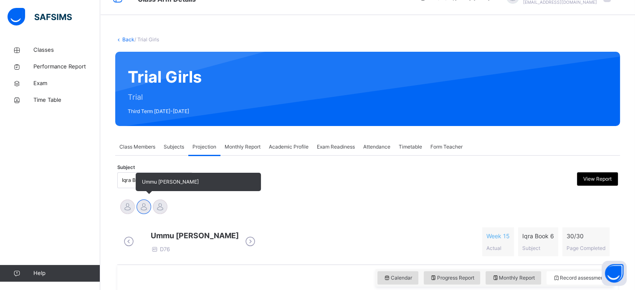
click at [141, 212] on div at bounding box center [143, 207] width 15 height 15
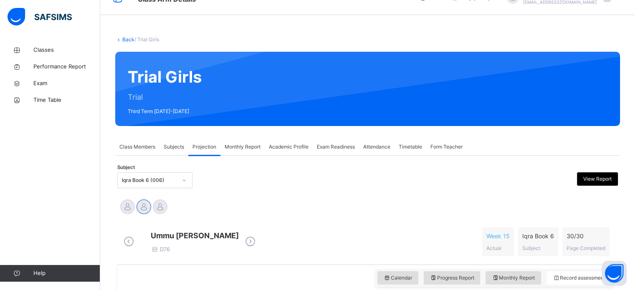
click at [128, 248] on icon at bounding box center [128, 241] width 15 height 13
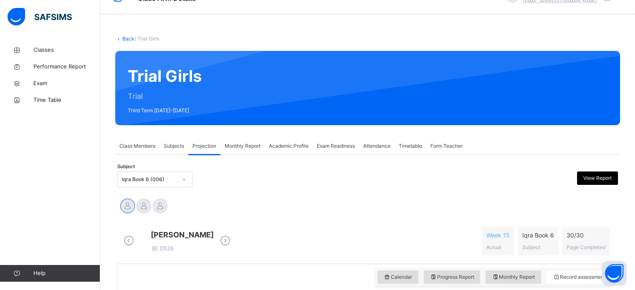
scroll to position [20, 0]
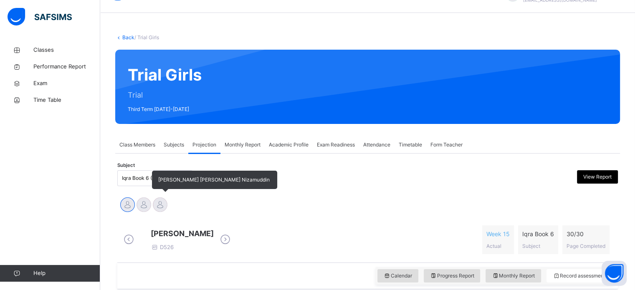
click at [154, 205] on div at bounding box center [160, 204] width 15 height 15
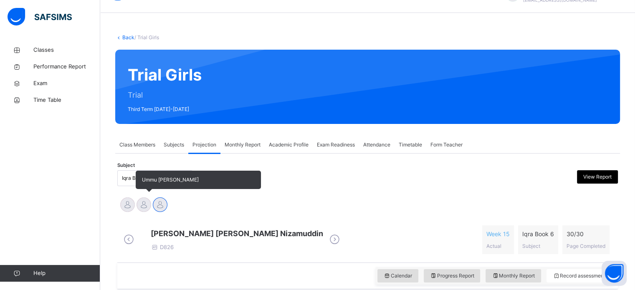
click at [140, 210] on div at bounding box center [143, 204] width 15 height 15
click at [145, 204] on div at bounding box center [143, 204] width 15 height 15
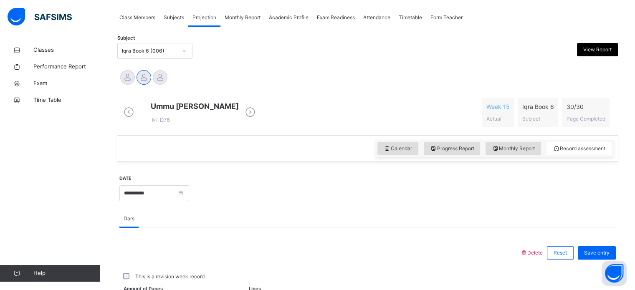
scroll to position [146, 0]
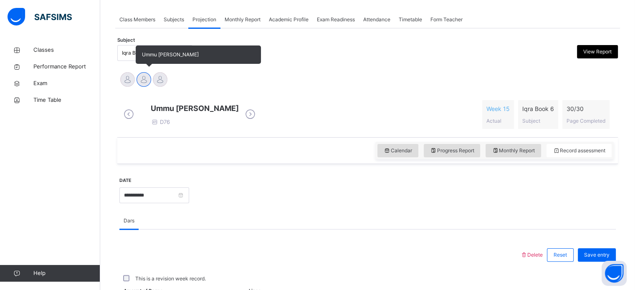
click at [140, 79] on div at bounding box center [143, 79] width 15 height 15
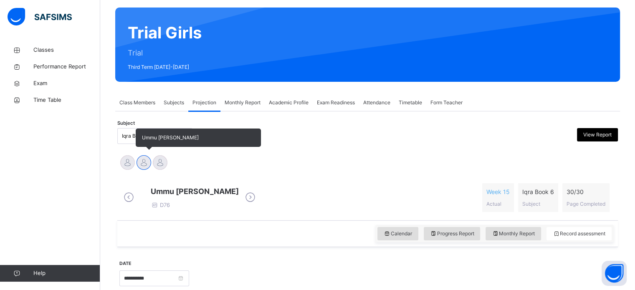
scroll to position [80, 0]
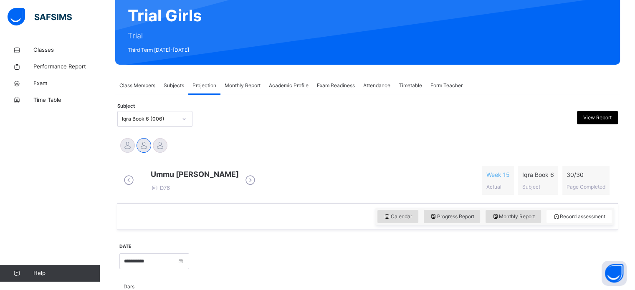
click at [411, 130] on div "Subject Iqra Book 6 (006) View Report" at bounding box center [367, 119] width 500 height 24
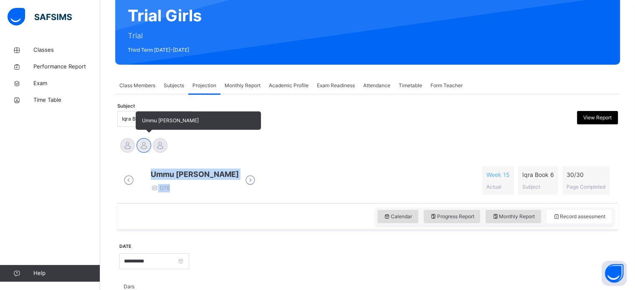
drag, startPoint x: 284, startPoint y: 177, endPoint x: 139, endPoint y: 154, distance: 146.8
copy div "Ummu Sulaim Abdulsalam Yusra fatima Nizamuddin Ummu Sulaim Abdulsalam D76"
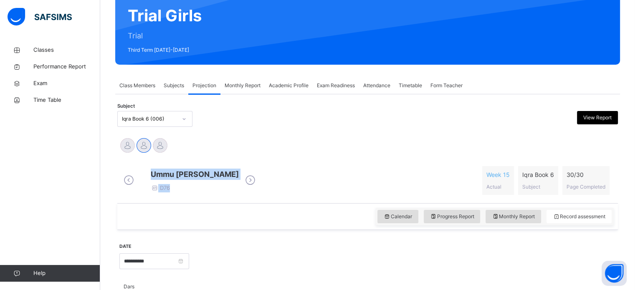
click at [396, 141] on div "Ainul Shuhadah Ummu Sulaim Abdulsalam Yusra fatima Nizamuddin" at bounding box center [367, 146] width 496 height 18
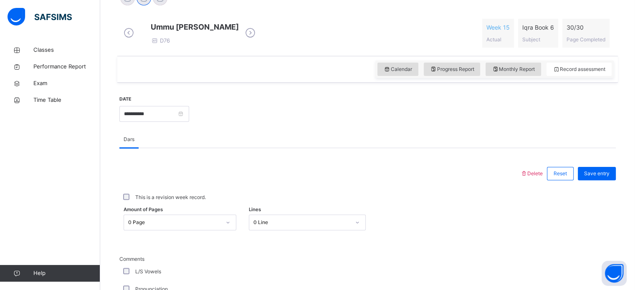
scroll to position [247, 0]
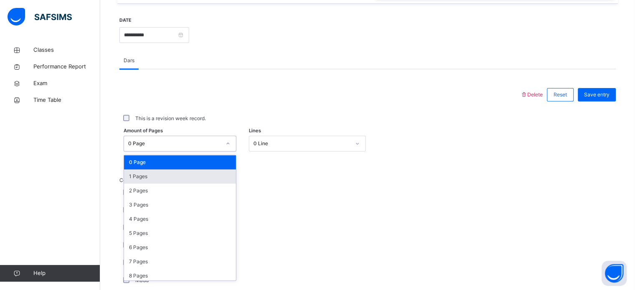
click at [164, 152] on div "option 1 Pages focused, 2 of 31. 31 results available. Use Up and Down to choos…" at bounding box center [180, 144] width 113 height 16
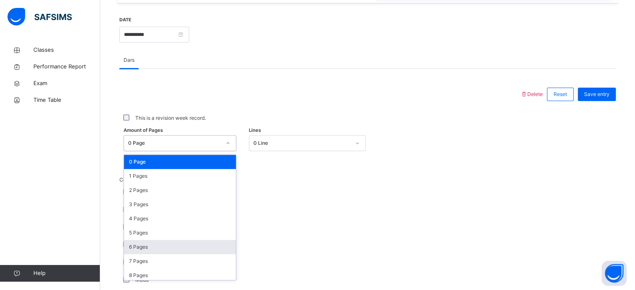
click at [172, 247] on div "6 Pages" at bounding box center [180, 247] width 112 height 14
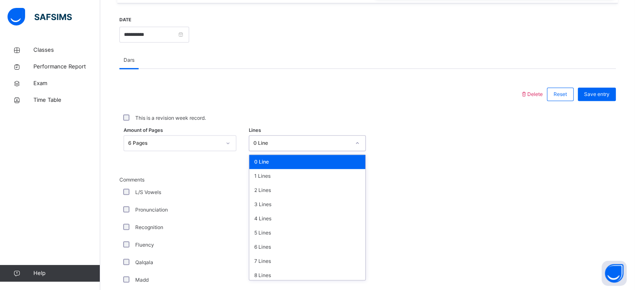
click at [318, 145] on div "0 Line" at bounding box center [301, 143] width 97 height 8
click at [293, 196] on div "2 Lines" at bounding box center [307, 190] width 116 height 14
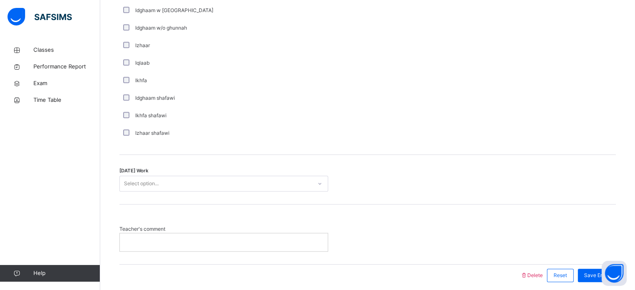
scroll to position [634, 0]
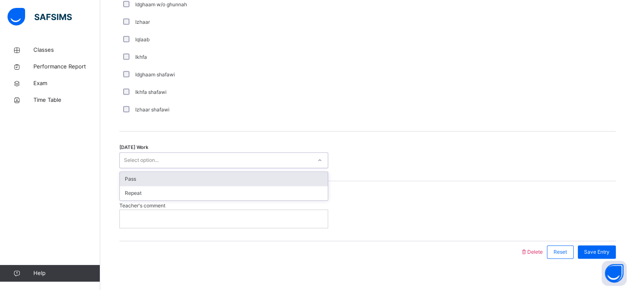
click at [207, 166] on div "Select option..." at bounding box center [216, 160] width 192 height 13
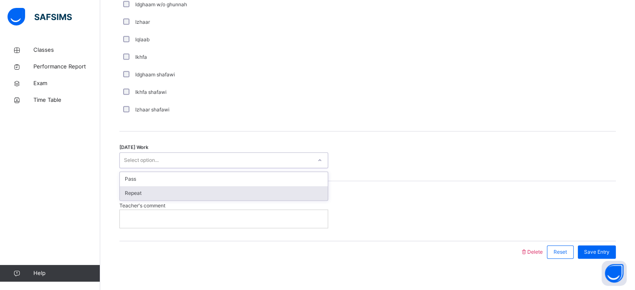
click at [189, 194] on div "Repeat" at bounding box center [224, 193] width 208 height 14
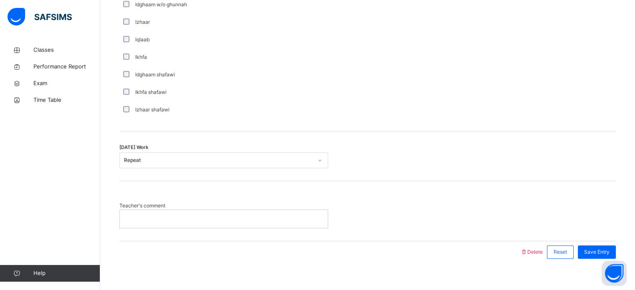
drag, startPoint x: 185, startPoint y: 234, endPoint x: 185, endPoint y: 222, distance: 11.7
click at [185, 222] on div "Teacher's comment" at bounding box center [367, 211] width 496 height 60
click at [185, 222] on p at bounding box center [223, 219] width 195 height 8
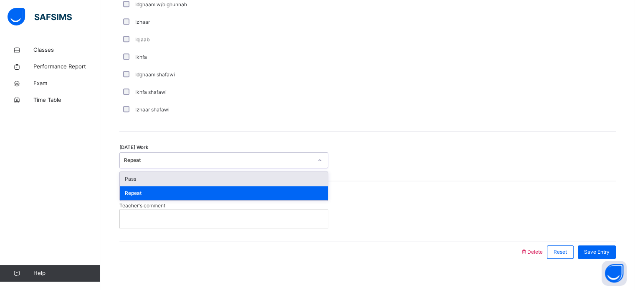
click at [136, 161] on div "Repeat" at bounding box center [216, 160] width 192 height 13
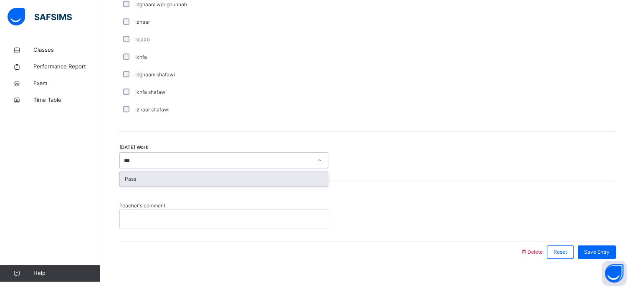
type input "****"
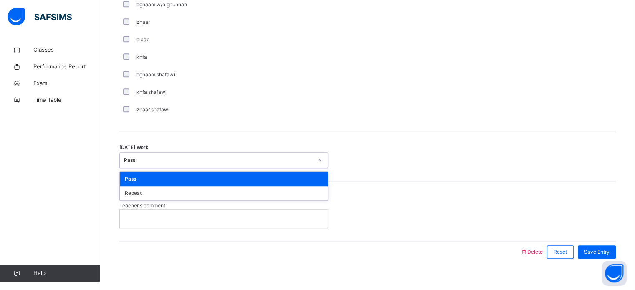
click at [149, 163] on div "Pass" at bounding box center [218, 161] width 189 height 8
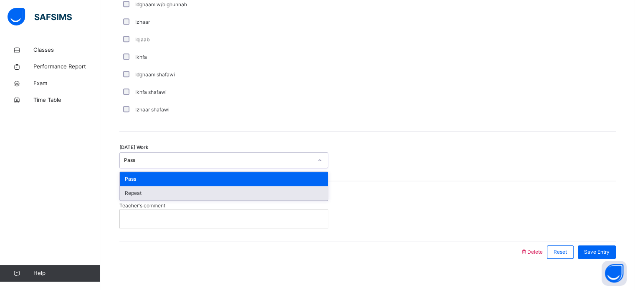
drag, startPoint x: 159, startPoint y: 182, endPoint x: 159, endPoint y: 197, distance: 15.4
click at [159, 197] on div "Pass Repeat" at bounding box center [224, 186] width 208 height 28
click at [159, 197] on div "Repeat" at bounding box center [224, 193] width 208 height 14
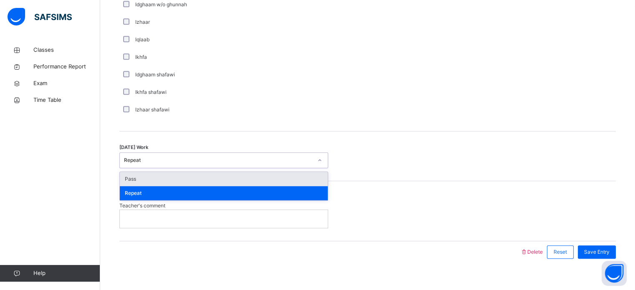
click at [167, 168] on div "Repeat" at bounding box center [223, 160] width 209 height 16
click at [167, 185] on div "Pass" at bounding box center [224, 179] width 208 height 14
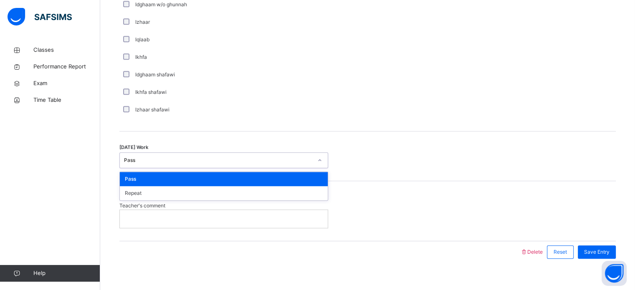
click at [171, 162] on div "Pass" at bounding box center [216, 160] width 192 height 13
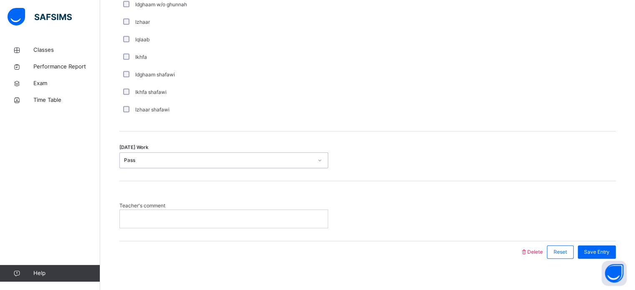
click at [321, 162] on icon at bounding box center [319, 161] width 3 height 2
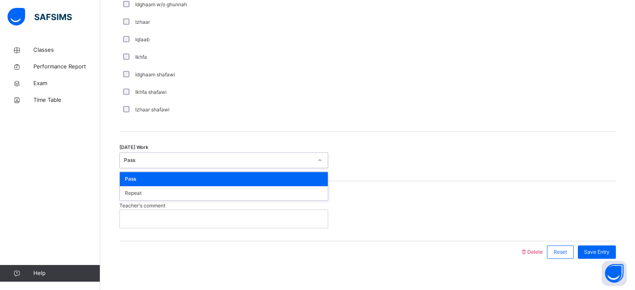
click at [149, 164] on div "Pass" at bounding box center [218, 161] width 189 height 8
drag, startPoint x: 150, startPoint y: 187, endPoint x: 150, endPoint y: 181, distance: 6.3
click at [150, 181] on div "Pass" at bounding box center [224, 179] width 208 height 14
drag, startPoint x: 134, startPoint y: 164, endPoint x: 131, endPoint y: 160, distance: 4.3
click at [119, 164] on div "Pass" at bounding box center [223, 160] width 209 height 16
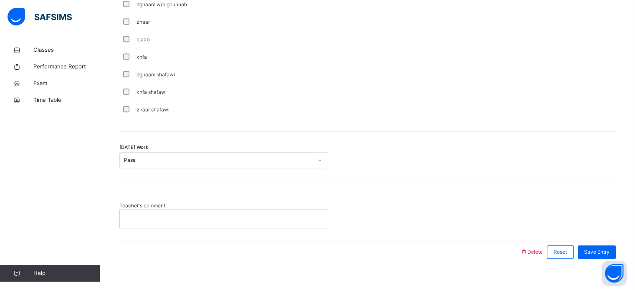
click at [254, 222] on p at bounding box center [223, 219] width 195 height 8
click at [150, 220] on div "**********" at bounding box center [224, 219] width 208 height 18
click at [206, 235] on div "**********" at bounding box center [367, 211] width 496 height 60
click at [176, 220] on div "**********" at bounding box center [224, 219] width 208 height 18
drag, startPoint x: 176, startPoint y: 220, endPoint x: 197, endPoint y: 222, distance: 21.4
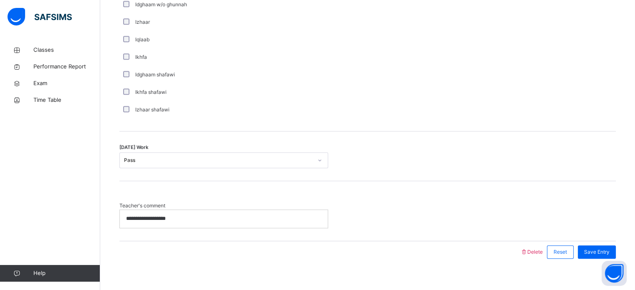
click at [197, 222] on div "**********" at bounding box center [224, 219] width 208 height 18
click at [302, 181] on div "Today's Work Pass" at bounding box center [367, 156] width 496 height 50
click at [601, 256] on span "Save Entry" at bounding box center [596, 252] width 25 height 8
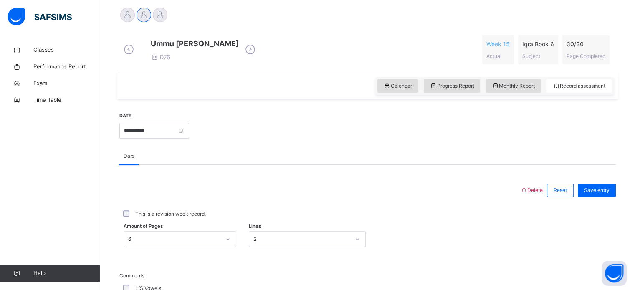
scroll to position [198, 0]
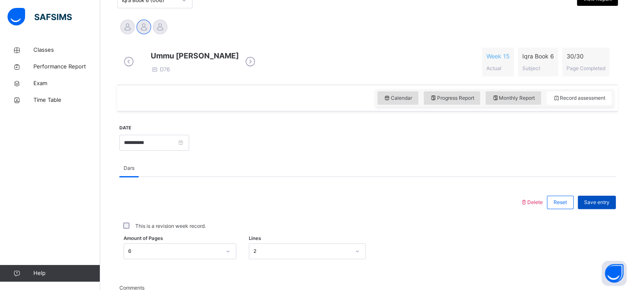
click at [607, 203] on div "Save entry" at bounding box center [597, 202] width 38 height 13
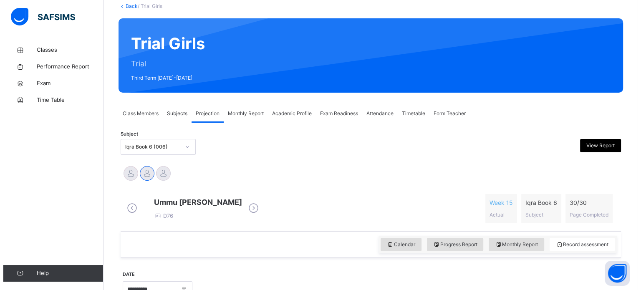
scroll to position [0, 0]
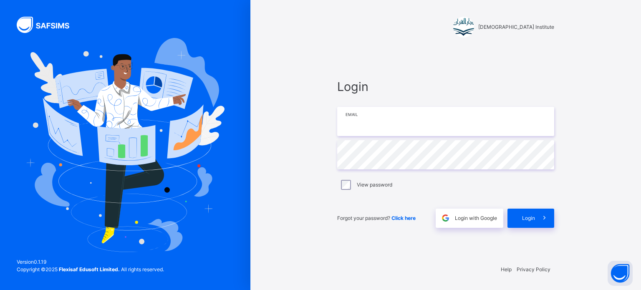
type input "**********"
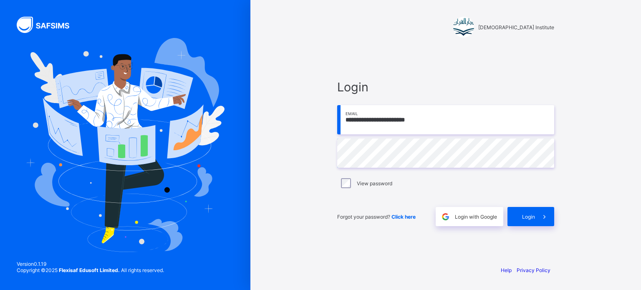
click at [383, 176] on div "**********" at bounding box center [445, 153] width 217 height 147
type input "**********"
drag, startPoint x: 413, startPoint y: 118, endPoint x: 0, endPoint y: 43, distance: 419.2
click at [0, 43] on div "**********" at bounding box center [320, 145] width 641 height 290
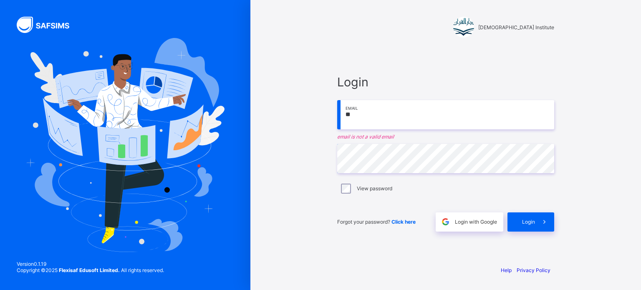
type input "*"
type input "**********"
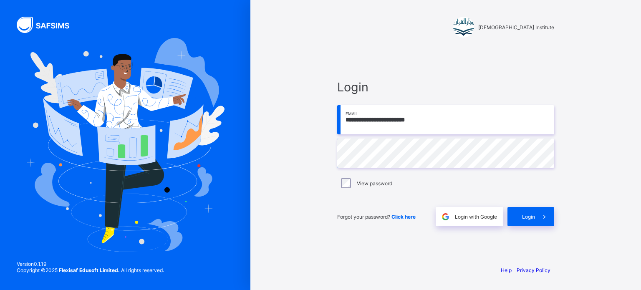
click at [276, 170] on div "**********" at bounding box center [445, 145] width 391 height 290
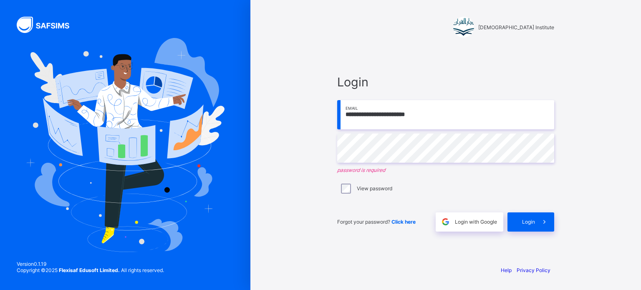
click at [349, 180] on div "View password" at bounding box center [445, 189] width 217 height 18
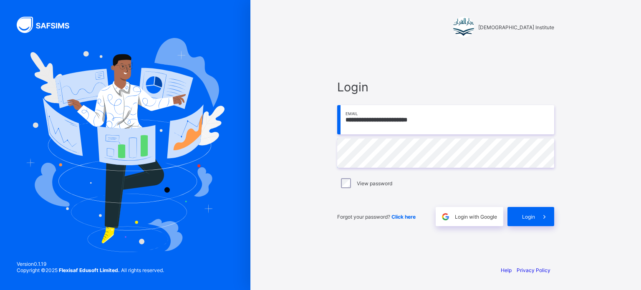
click at [371, 120] on input "**********" at bounding box center [445, 119] width 217 height 29
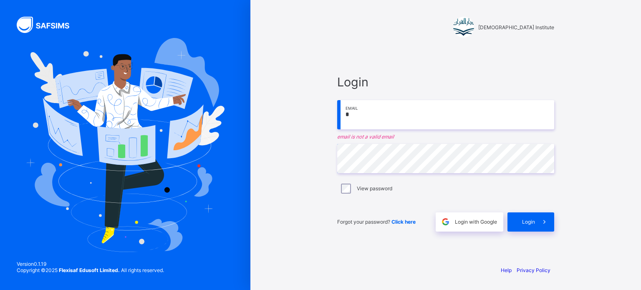
type input "**********"
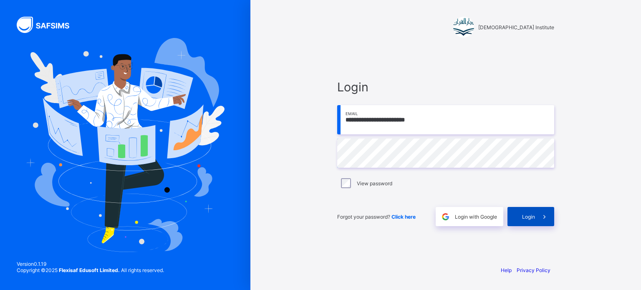
click at [534, 210] on div "Login" at bounding box center [531, 216] width 47 height 19
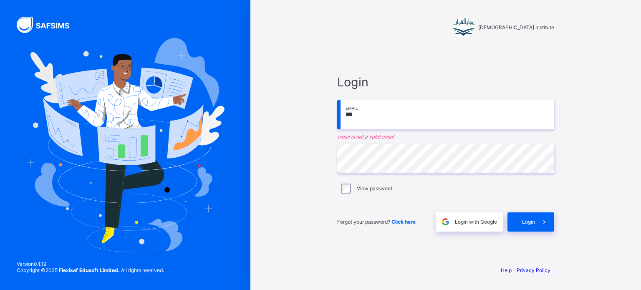
type input "**********"
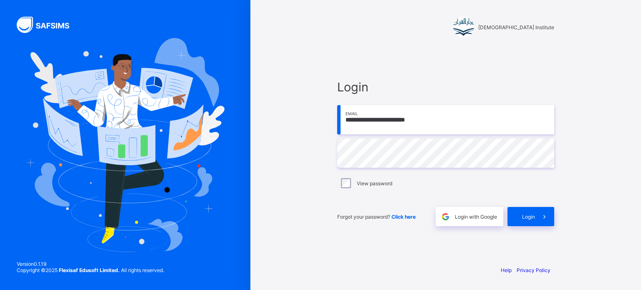
click at [139, 140] on div "**********" at bounding box center [320, 145] width 641 height 290
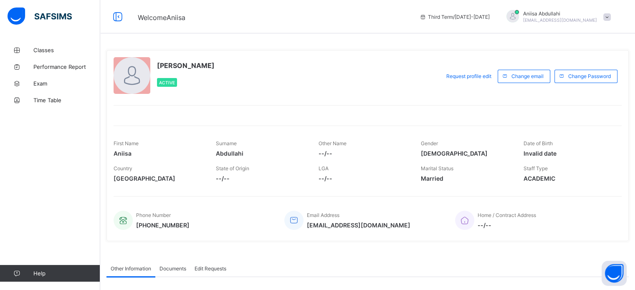
click at [594, 19] on span "[EMAIL_ADDRESS][DOMAIN_NAME]" at bounding box center [560, 20] width 74 height 5
click at [564, 66] on icon at bounding box center [560, 66] width 8 height 7
click at [116, 19] on icon at bounding box center [118, 17] width 14 height 12
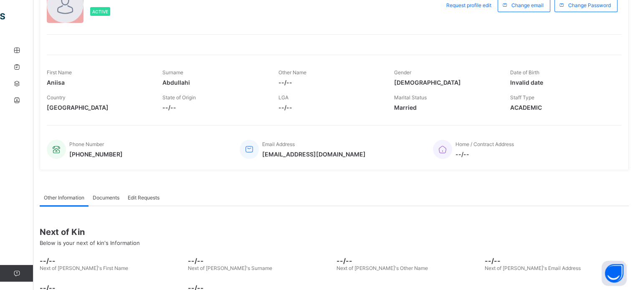
scroll to position [126, 0]
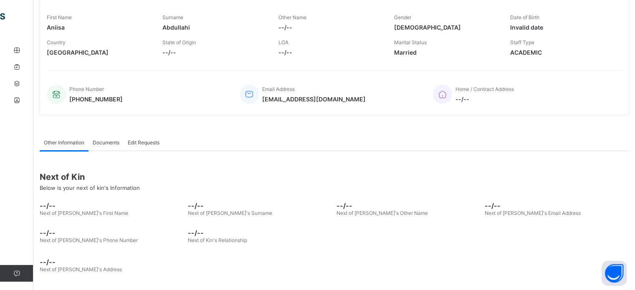
click at [380, 162] on div "Next of Kin Below is your next of kin's Information --/-- Next of [PERSON_NAME]…" at bounding box center [334, 214] width 589 height 126
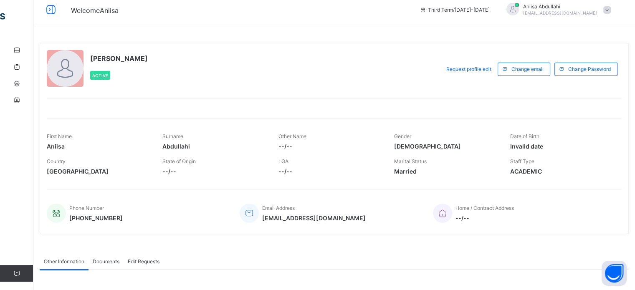
scroll to position [0, 0]
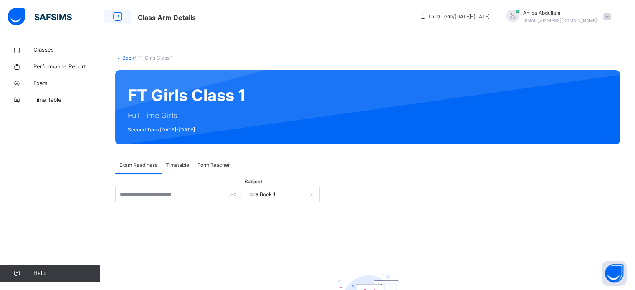
click at [125, 12] on div at bounding box center [117, 16] width 27 height 13
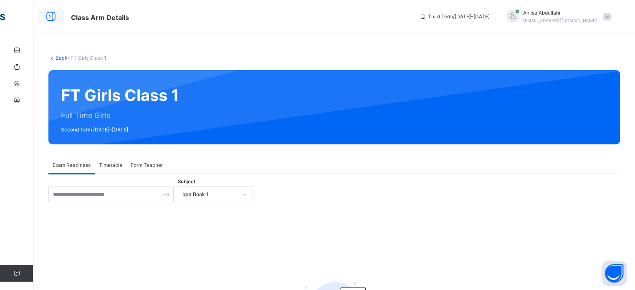
click at [51, 22] on icon at bounding box center [51, 16] width 14 height 15
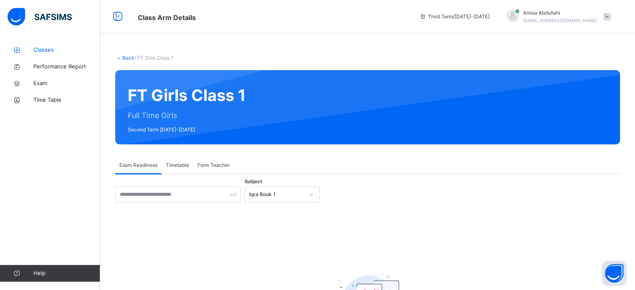
click at [20, 53] on link "Classes" at bounding box center [50, 50] width 100 height 17
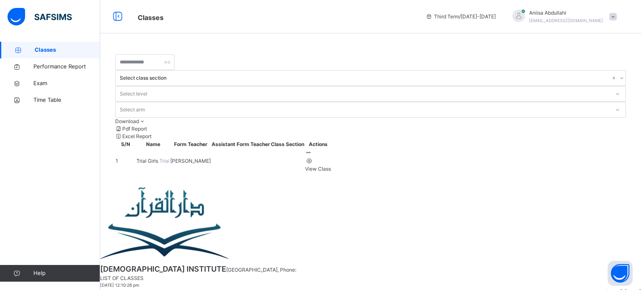
click at [594, 22] on span "[EMAIL_ADDRESS][DOMAIN_NAME]" at bounding box center [566, 20] width 74 height 5
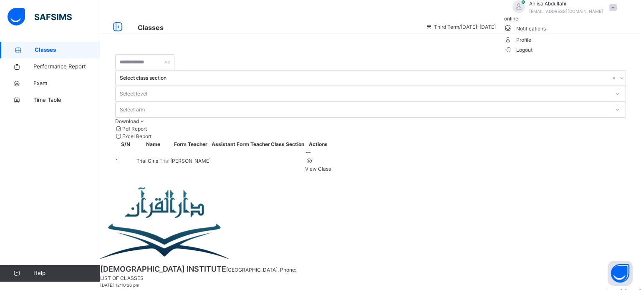
click at [331, 149] on td "View Class" at bounding box center [318, 161] width 27 height 25
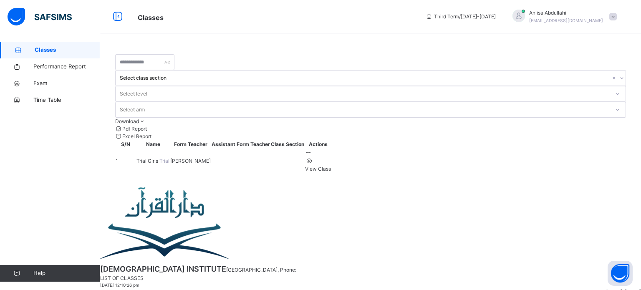
click at [569, 16] on span "[PERSON_NAME]" at bounding box center [566, 13] width 74 height 8
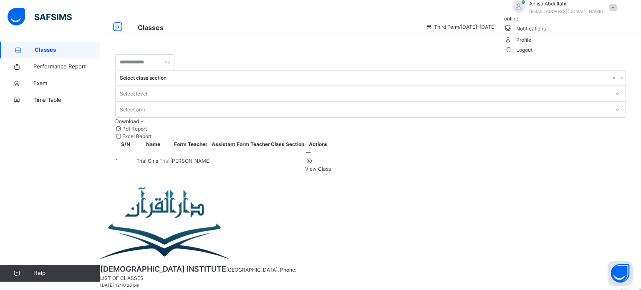
click at [533, 54] on span "Logout" at bounding box center [518, 49] width 29 height 9
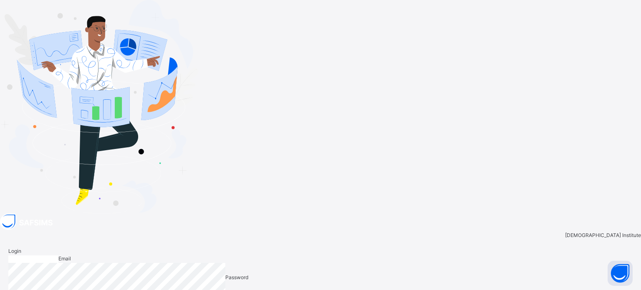
type input "**********"
drag, startPoint x: 469, startPoint y: 122, endPoint x: 103, endPoint y: 121, distance: 366.5
click at [104, 121] on div "**********" at bounding box center [320, 192] width 641 height 385
type input "**********"
click at [180, 155] on div "**********" at bounding box center [320, 192] width 641 height 385
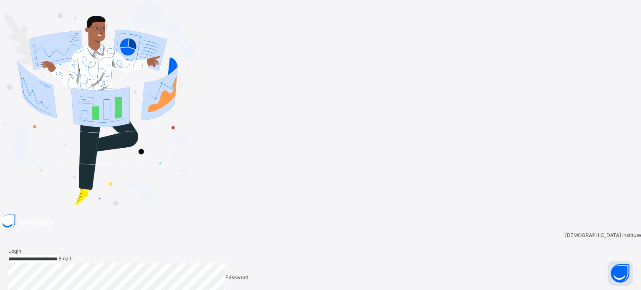
click at [126, 149] on img at bounding box center [99, 107] width 199 height 214
click at [89, 131] on div "**********" at bounding box center [320, 192] width 641 height 385
